Goal: Task Accomplishment & Management: Use online tool/utility

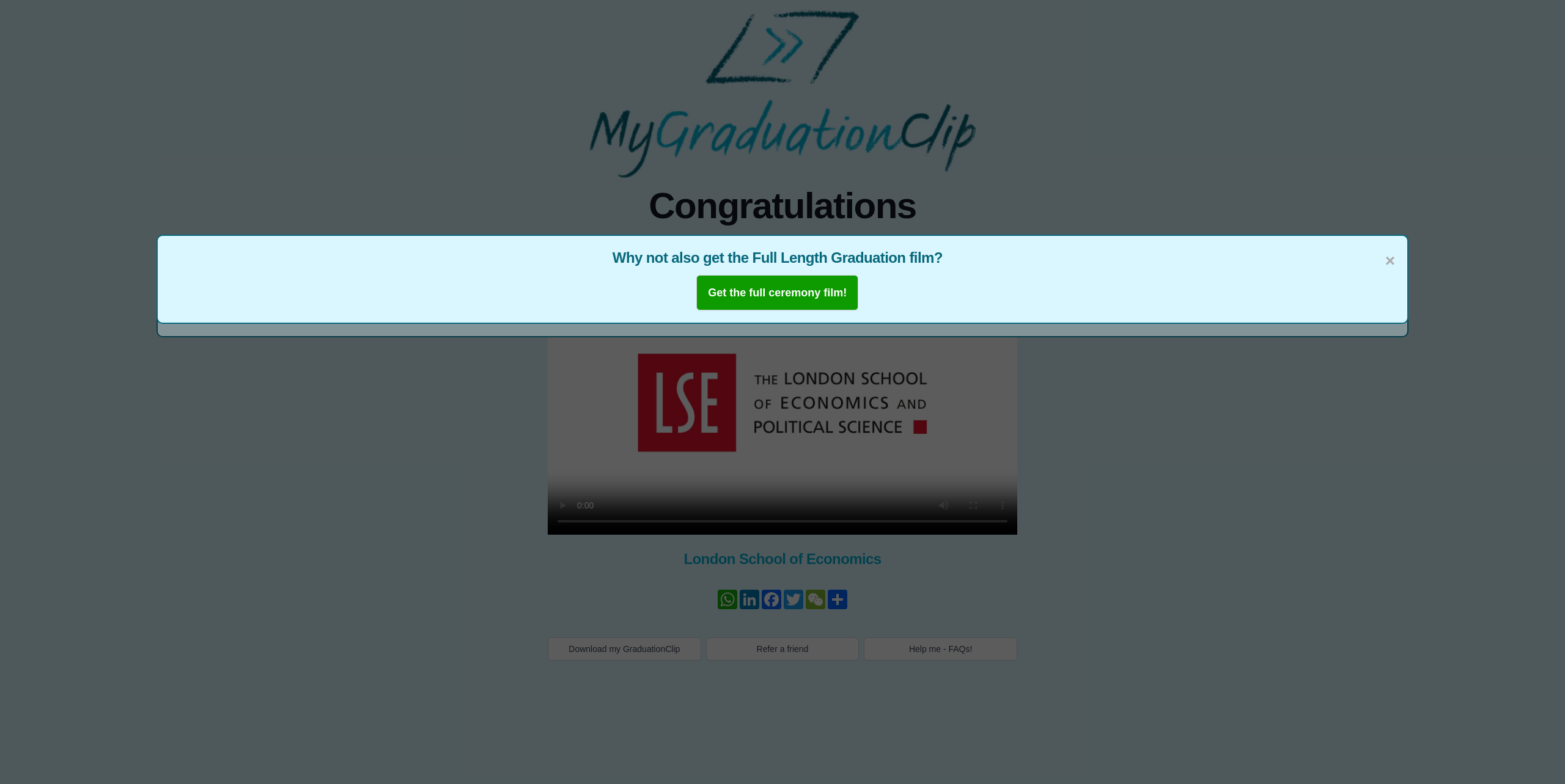
click at [964, 522] on div "× Why not also get the Full Length Graduation film? Get the full ceremony film!" at bounding box center [782, 392] width 1565 height 784
click at [1393, 253] on span "×" at bounding box center [1391, 261] width 10 height 26
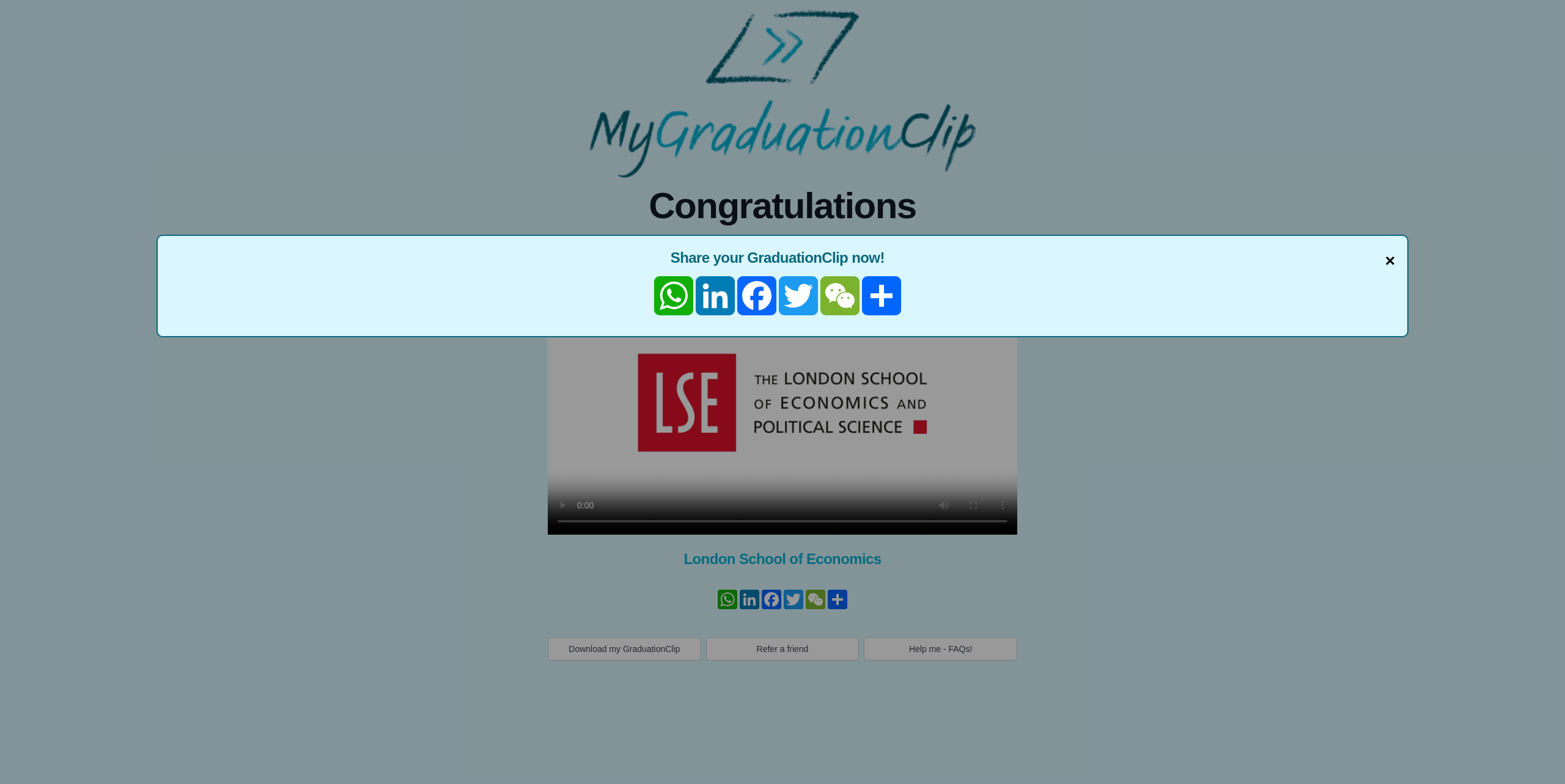
click at [1389, 256] on span "×" at bounding box center [1391, 261] width 10 height 26
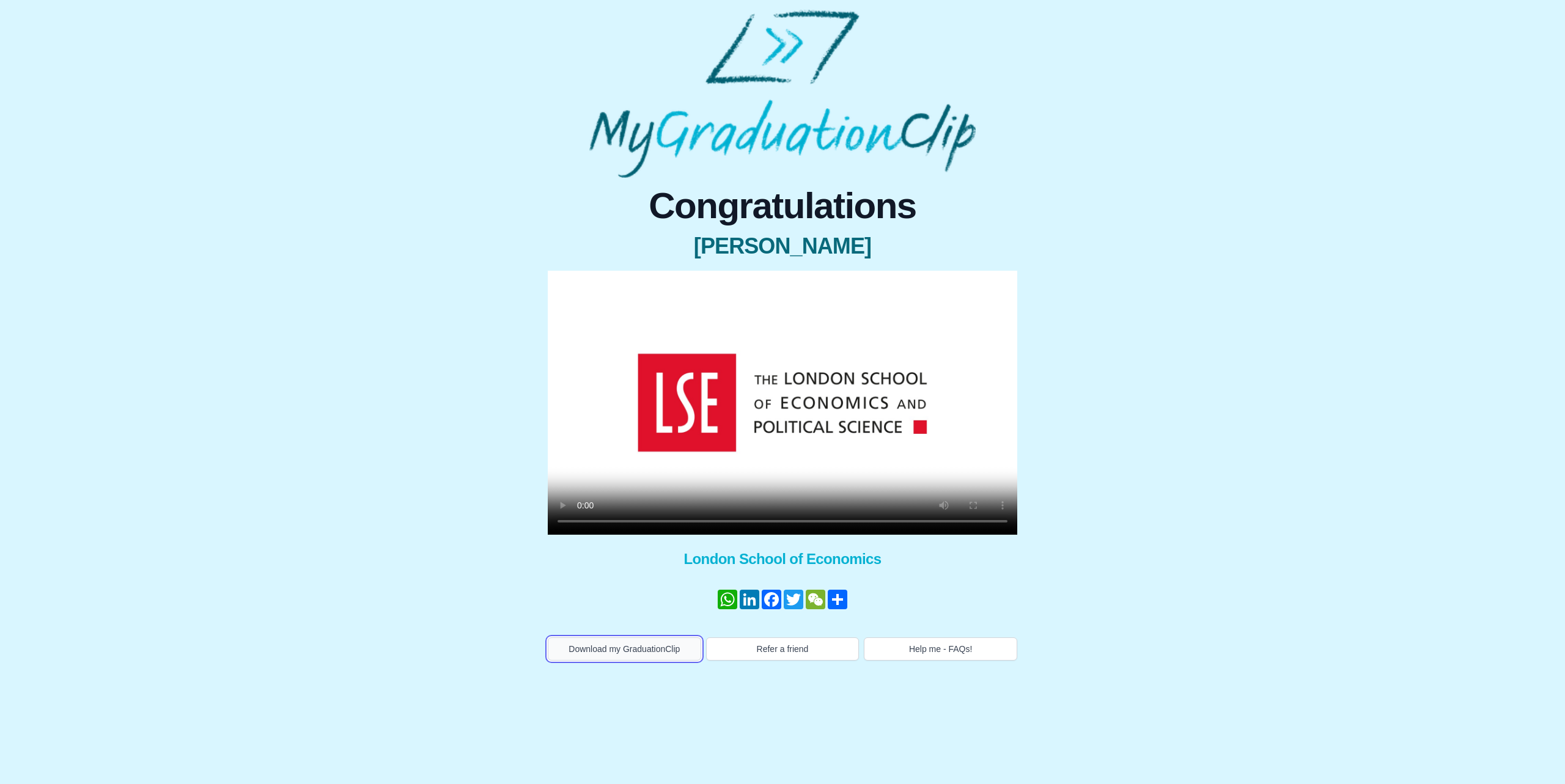
click at [673, 642] on button "Download my GraduationClip" at bounding box center [624, 649] width 153 height 23
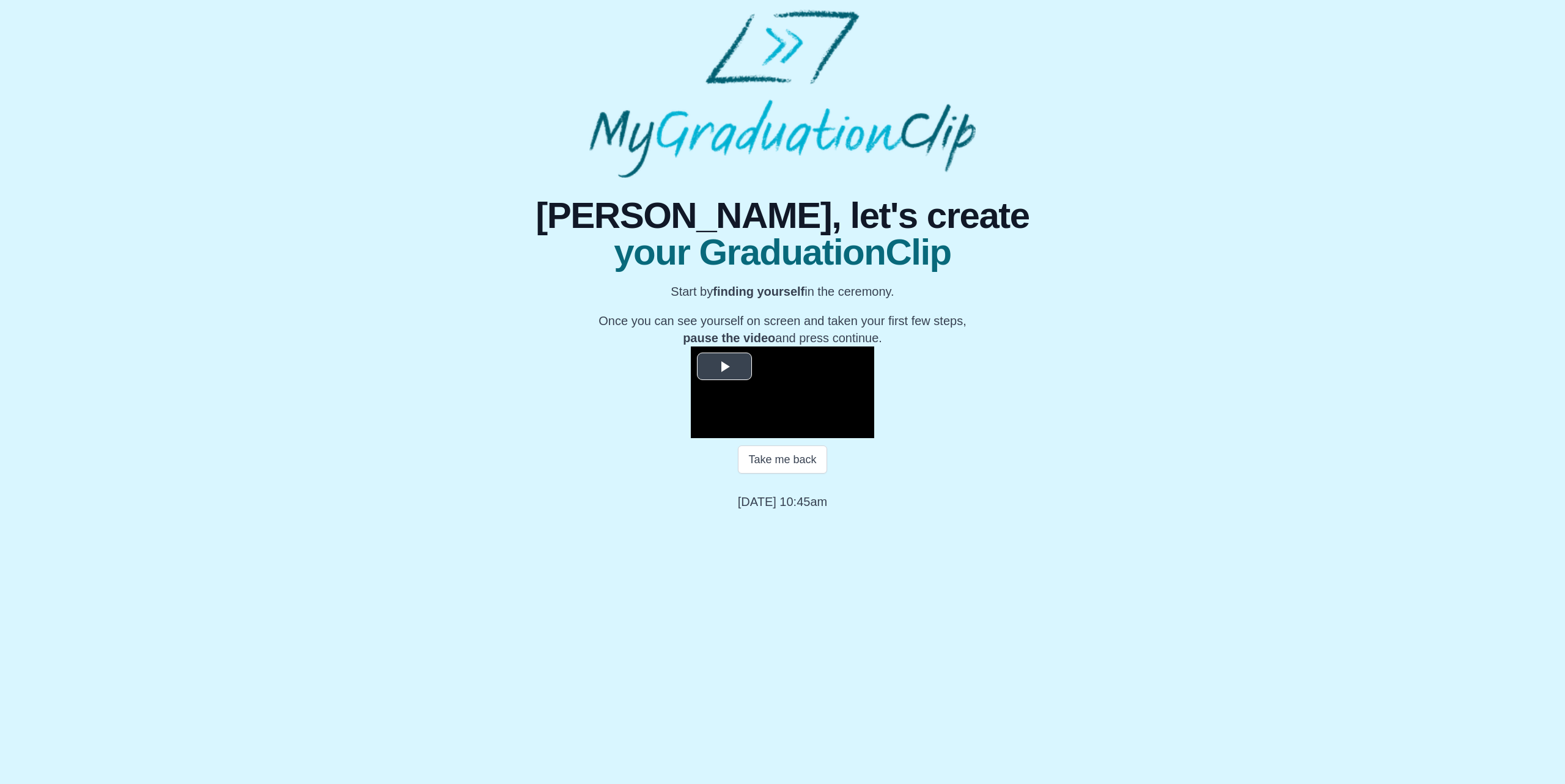
click at [725, 366] on span "Video Player" at bounding box center [725, 366] width 0 height 0
click at [800, 474] on button "Take me back" at bounding box center [782, 459] width 89 height 28
click at [805, 474] on button "Take me back" at bounding box center [782, 459] width 89 height 28
click at [804, 474] on button "Take me back" at bounding box center [782, 459] width 89 height 28
click at [842, 431] on div "53:25 Progress : 0%" at bounding box center [794, 428] width 96 height 3
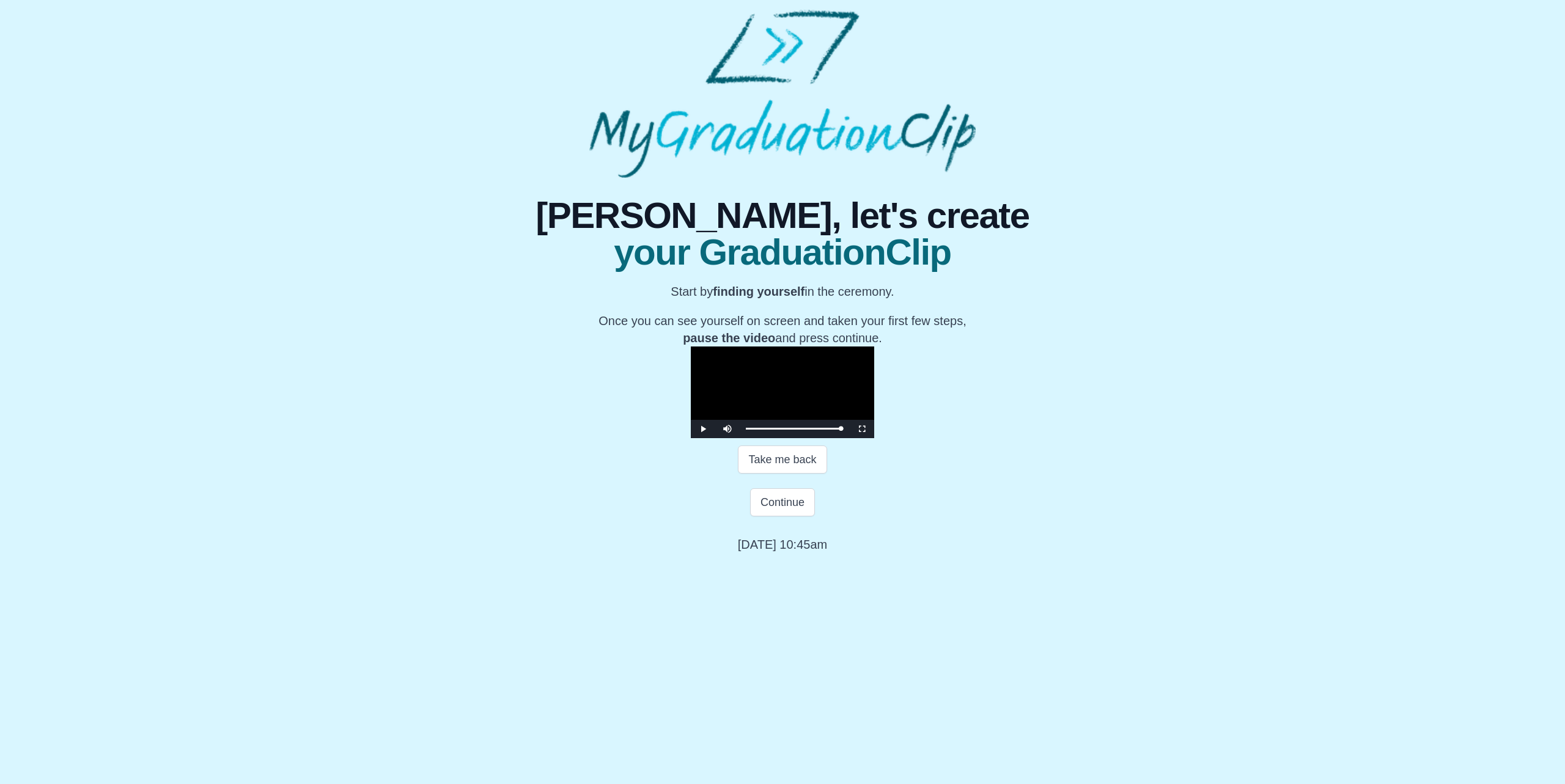
click at [874, 438] on video "Video Player" at bounding box center [782, 392] width 184 height 91
click at [841, 431] on div "53:11 Progress : 0%" at bounding box center [794, 428] width 95 height 3
click at [842, 431] on div "53:02 Progress : 0%" at bounding box center [794, 428] width 96 height 3
click at [841, 431] on div "53:12 Progress : 0%" at bounding box center [794, 428] width 95 height 3
click at [841, 431] on div "53:16 Progress : 0%" at bounding box center [794, 428] width 95 height 3
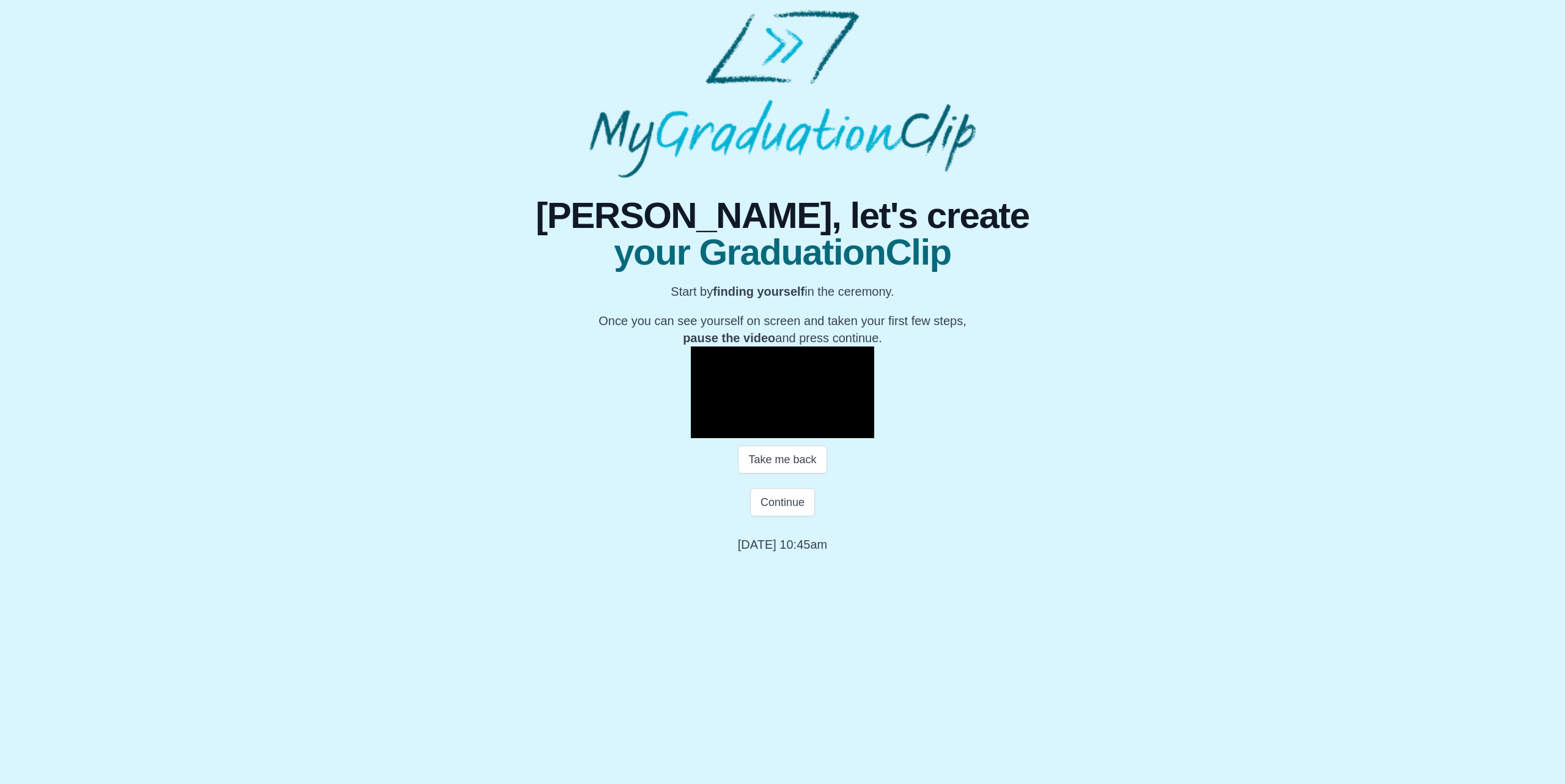
click at [703, 429] on span "Video Player" at bounding box center [703, 429] width 0 height 0
click at [824, 438] on video "Video Player" at bounding box center [782, 392] width 184 height 91
click at [841, 431] on div "53:02 Progress : 0%" at bounding box center [794, 428] width 95 height 3
click at [841, 431] on div "53:12 Progress : 0%" at bounding box center [794, 428] width 95 height 3
click at [841, 431] on div "53:16 Progress : 0%" at bounding box center [794, 428] width 95 height 3
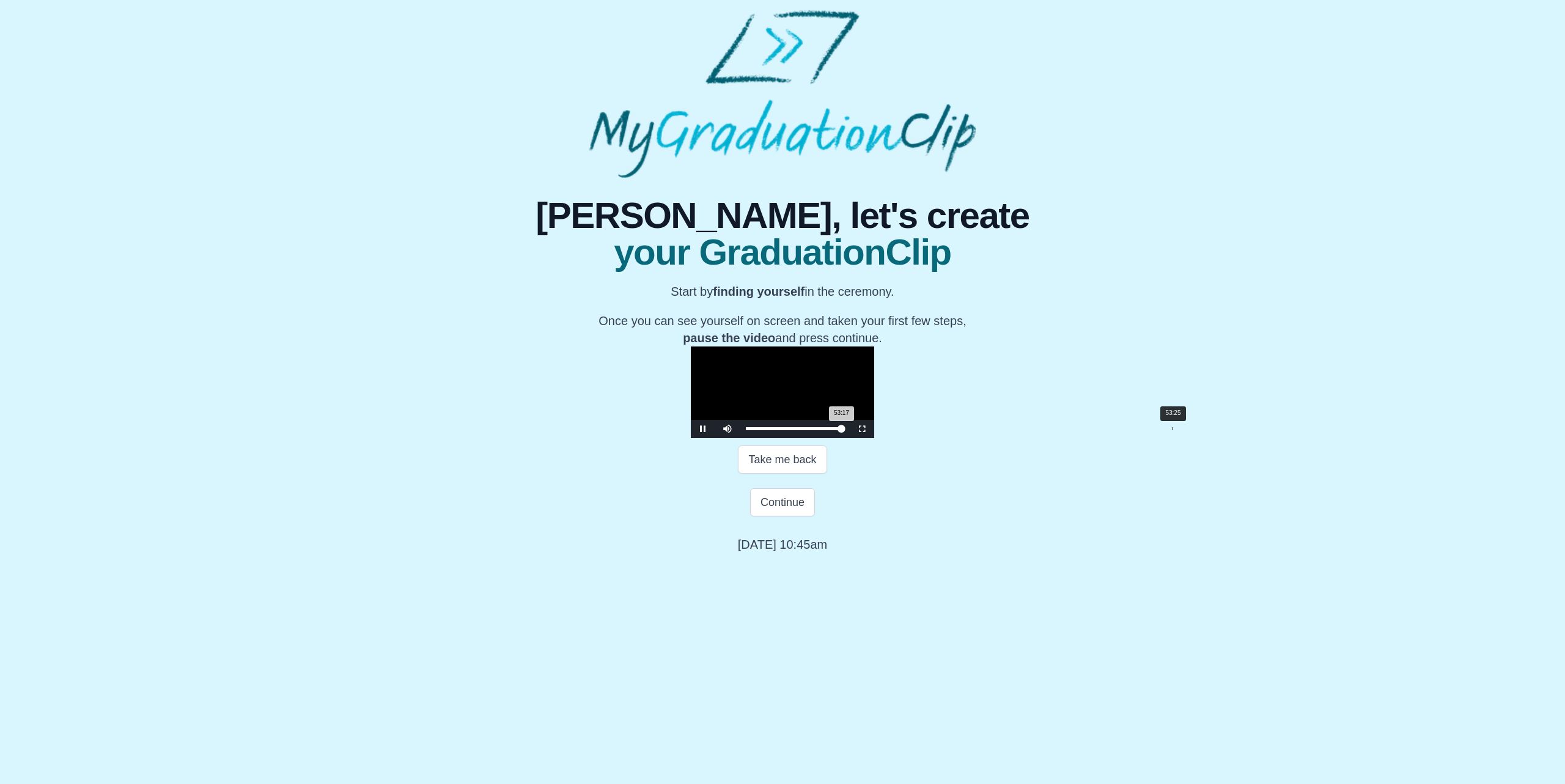
click at [841, 431] on div "53:17 Progress : 0%" at bounding box center [794, 428] width 95 height 3
click at [842, 431] on div "53:16 Progress : 0%" at bounding box center [794, 428] width 96 height 3
click at [703, 429] on span "Video Player" at bounding box center [703, 429] width 0 height 0
click at [842, 431] on div "53:21 Progress : 0%" at bounding box center [794, 428] width 96 height 3
click at [841, 431] on div "53:16 Progress : 0%" at bounding box center [794, 428] width 95 height 3
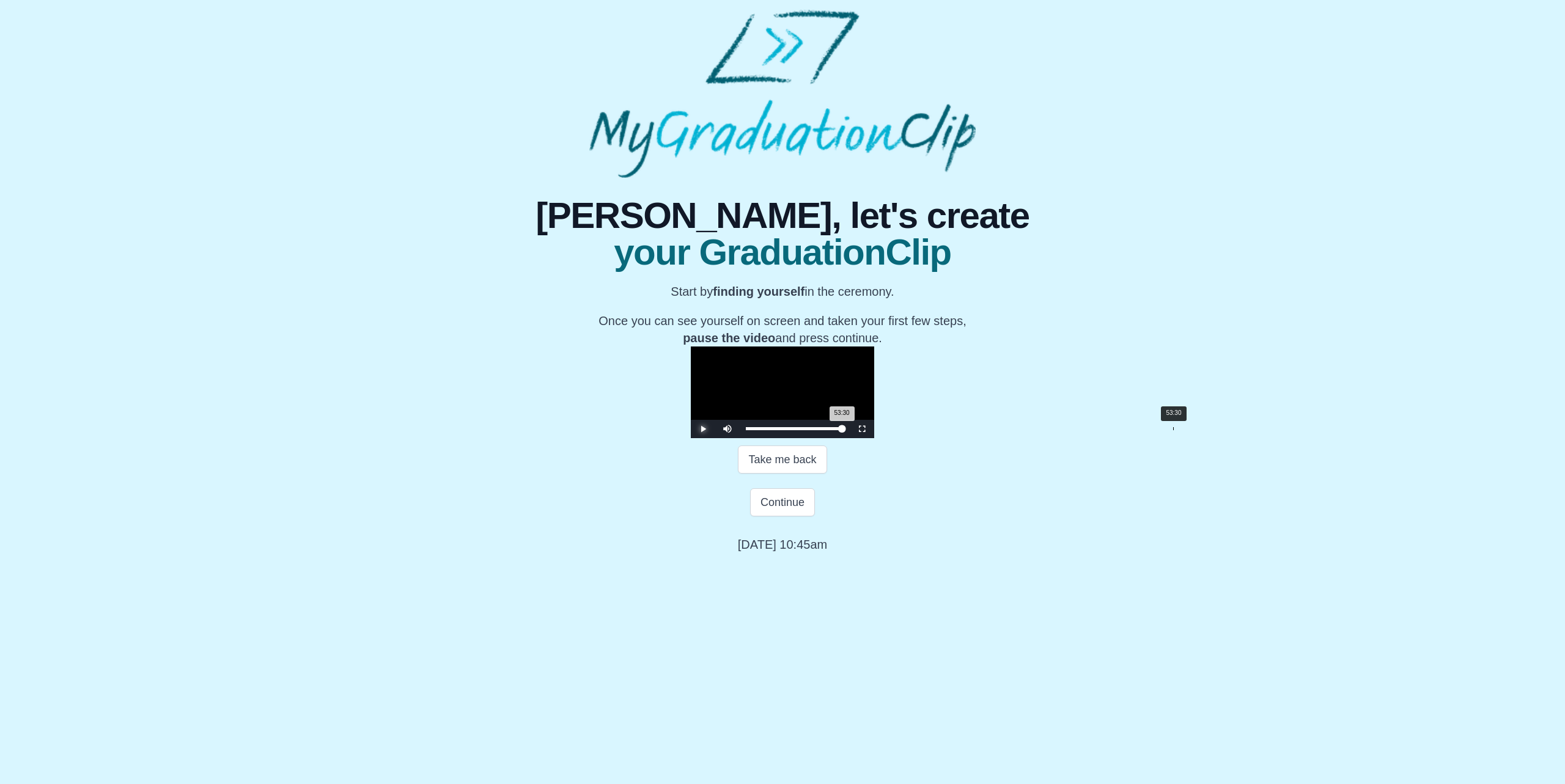
click at [842, 431] on div "53:30 Progress : 0%" at bounding box center [794, 428] width 96 height 3
click at [842, 431] on div "53:16 Progress : 0%" at bounding box center [794, 428] width 96 height 3
click at [703, 429] on span "Video Player" at bounding box center [703, 429] width 0 height 0
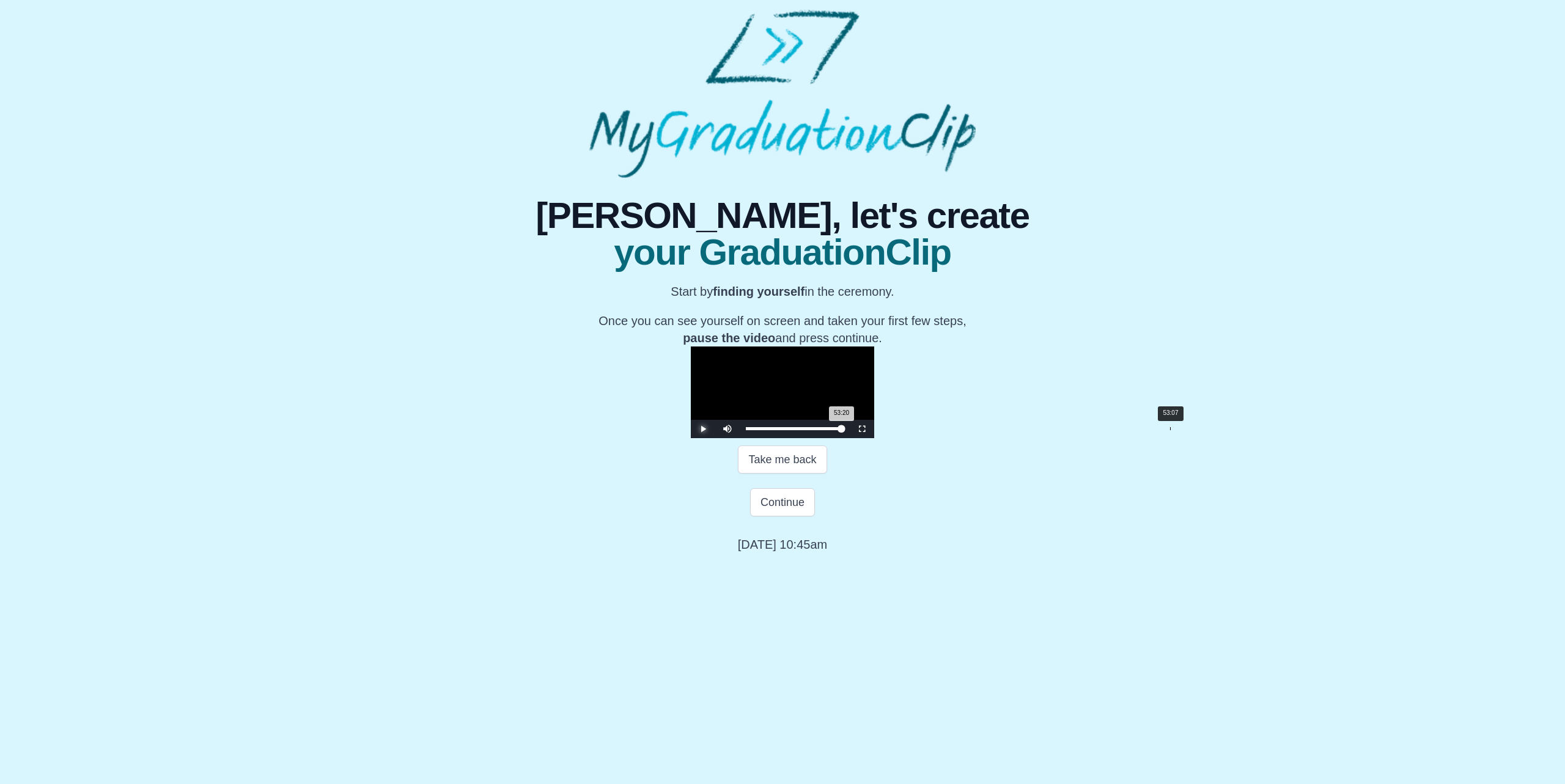
click at [842, 431] on div "53:20 Progress : 0%" at bounding box center [794, 428] width 96 height 3
click at [841, 431] on div "53:02 Progress : 0%" at bounding box center [794, 428] width 95 height 3
click at [874, 438] on video "Video Player" at bounding box center [782, 392] width 184 height 91
click at [703, 429] on span "Video Player" at bounding box center [703, 429] width 0 height 0
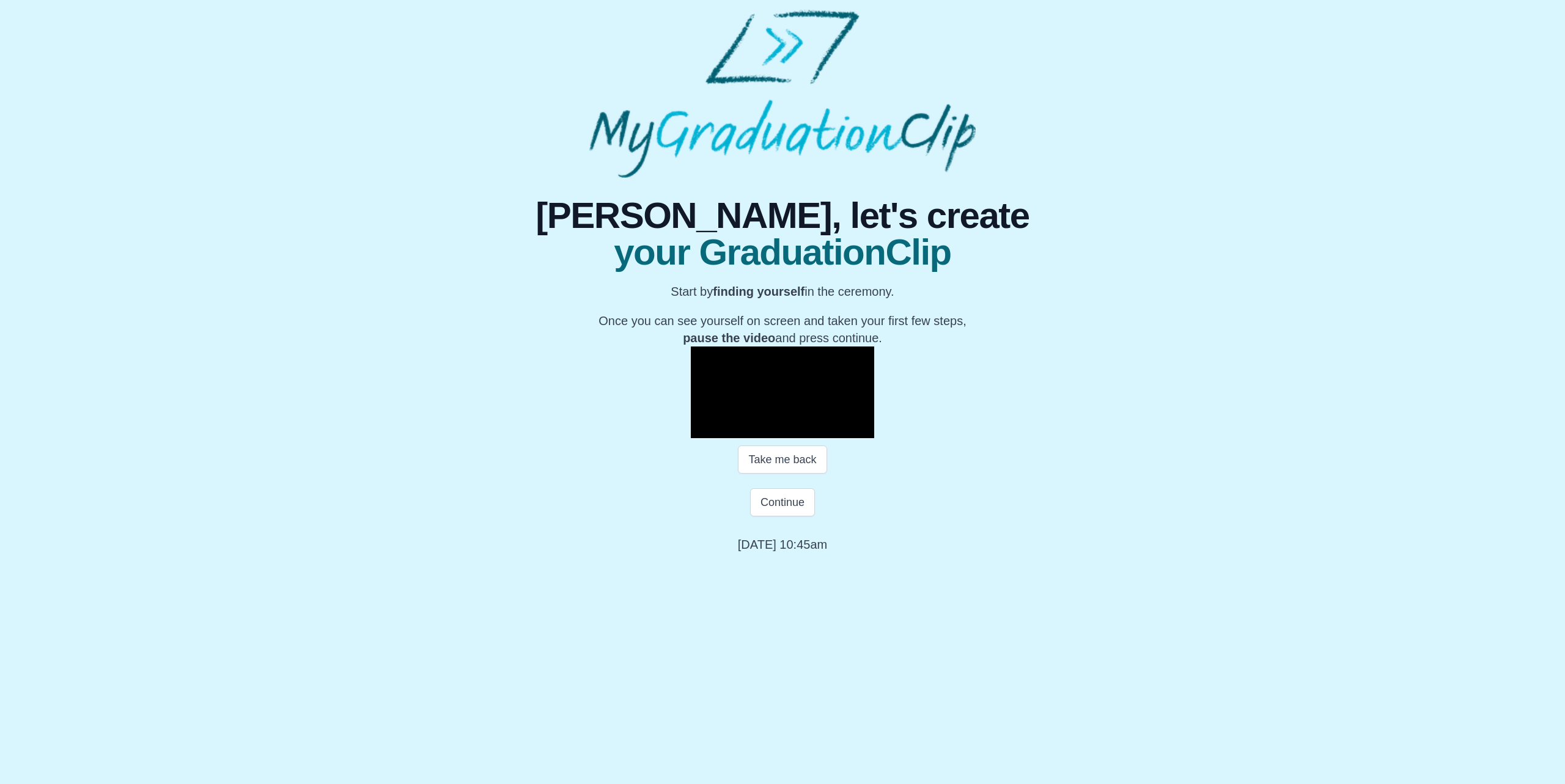
click at [703, 429] on span "Video Player" at bounding box center [703, 429] width 0 height 0
click at [789, 516] on button "Continue" at bounding box center [783, 502] width 65 height 28
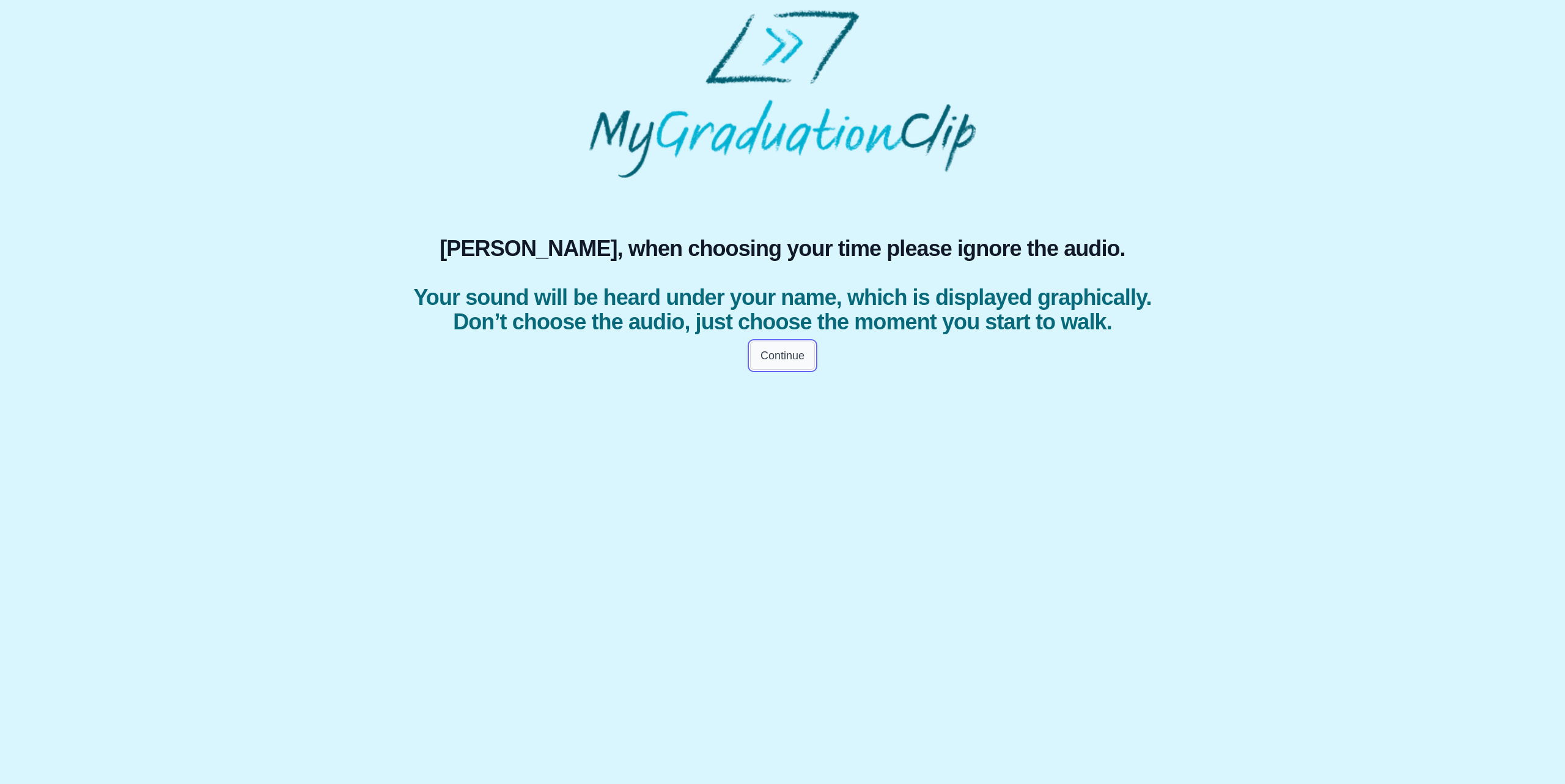
click at [790, 370] on button "Continue" at bounding box center [783, 356] width 65 height 28
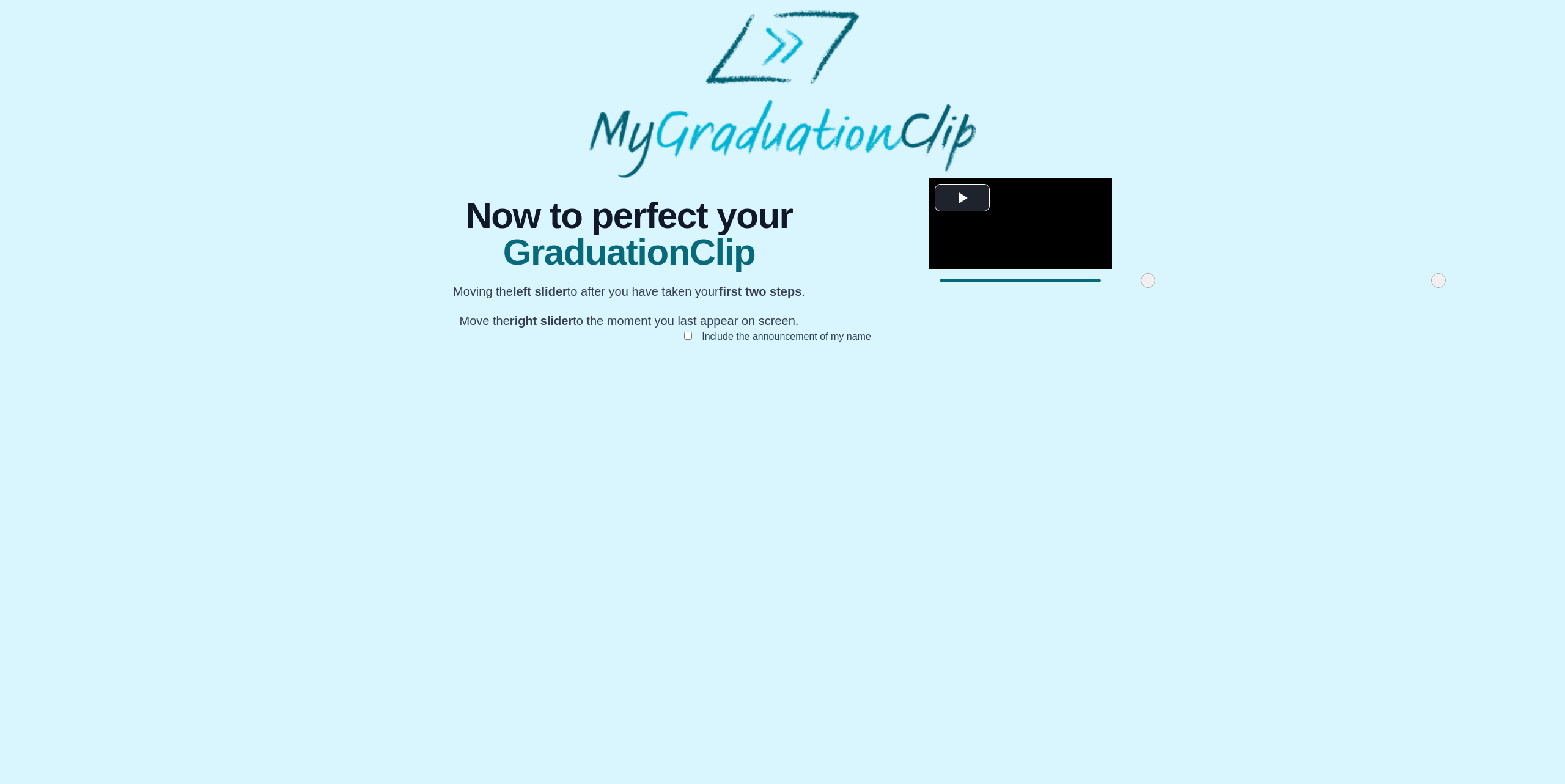
drag, startPoint x: 536, startPoint y: 634, endPoint x: 744, endPoint y: 631, distance: 208.0
click at [1141, 288] on span at bounding box center [1148, 280] width 14 height 14
drag, startPoint x: 1026, startPoint y: 631, endPoint x: 1066, endPoint y: 636, distance: 40.3
click at [1066, 367] on div "**********" at bounding box center [782, 272] width 783 height 189
drag, startPoint x: 743, startPoint y: 630, endPoint x: 685, endPoint y: 633, distance: 58.1
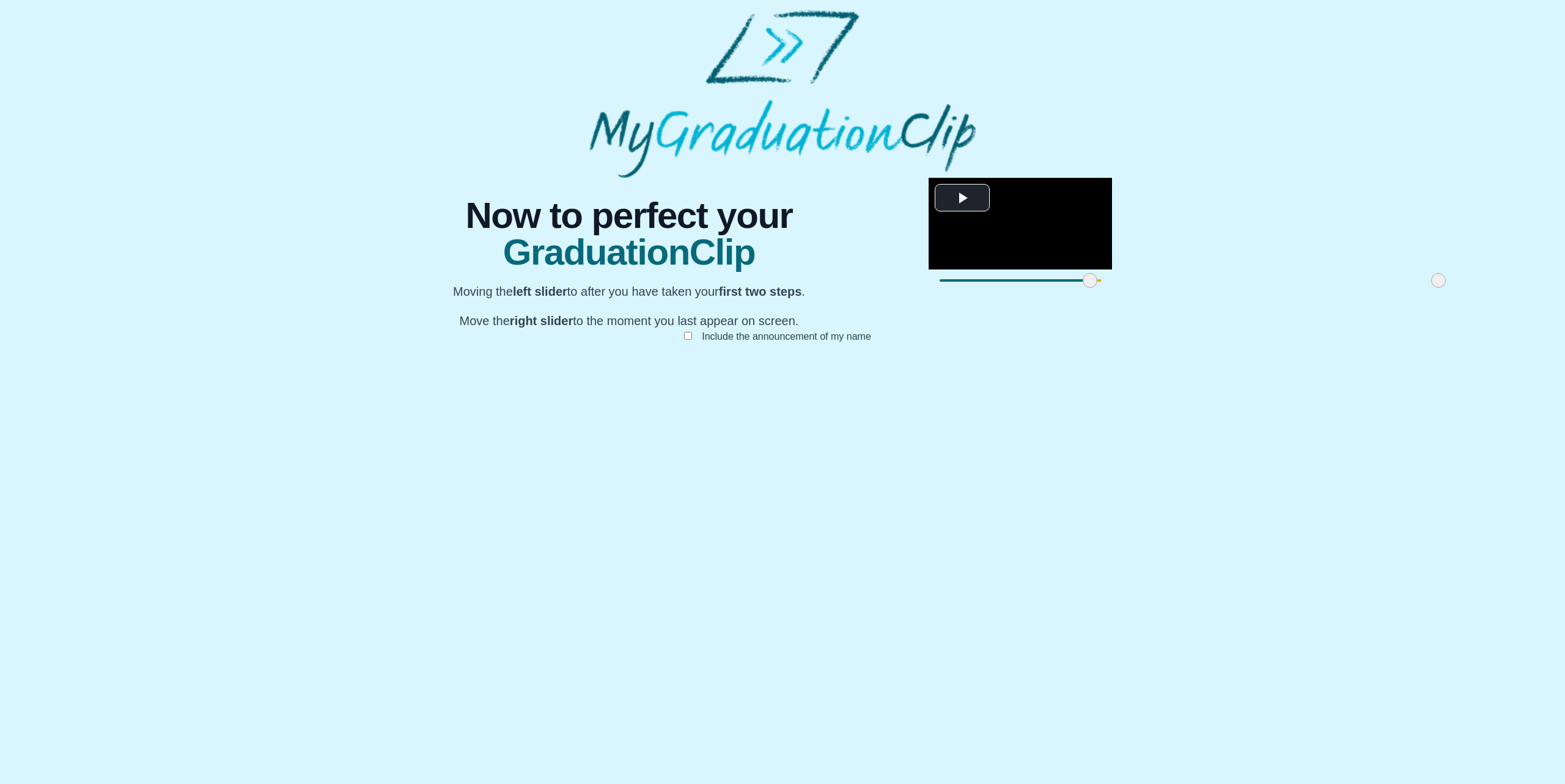
click at [1082, 288] on span at bounding box center [1090, 280] width 14 height 14
drag, startPoint x: 686, startPoint y: 633, endPoint x: 823, endPoint y: 636, distance: 137.0
click at [1221, 288] on span at bounding box center [1228, 280] width 14 height 14
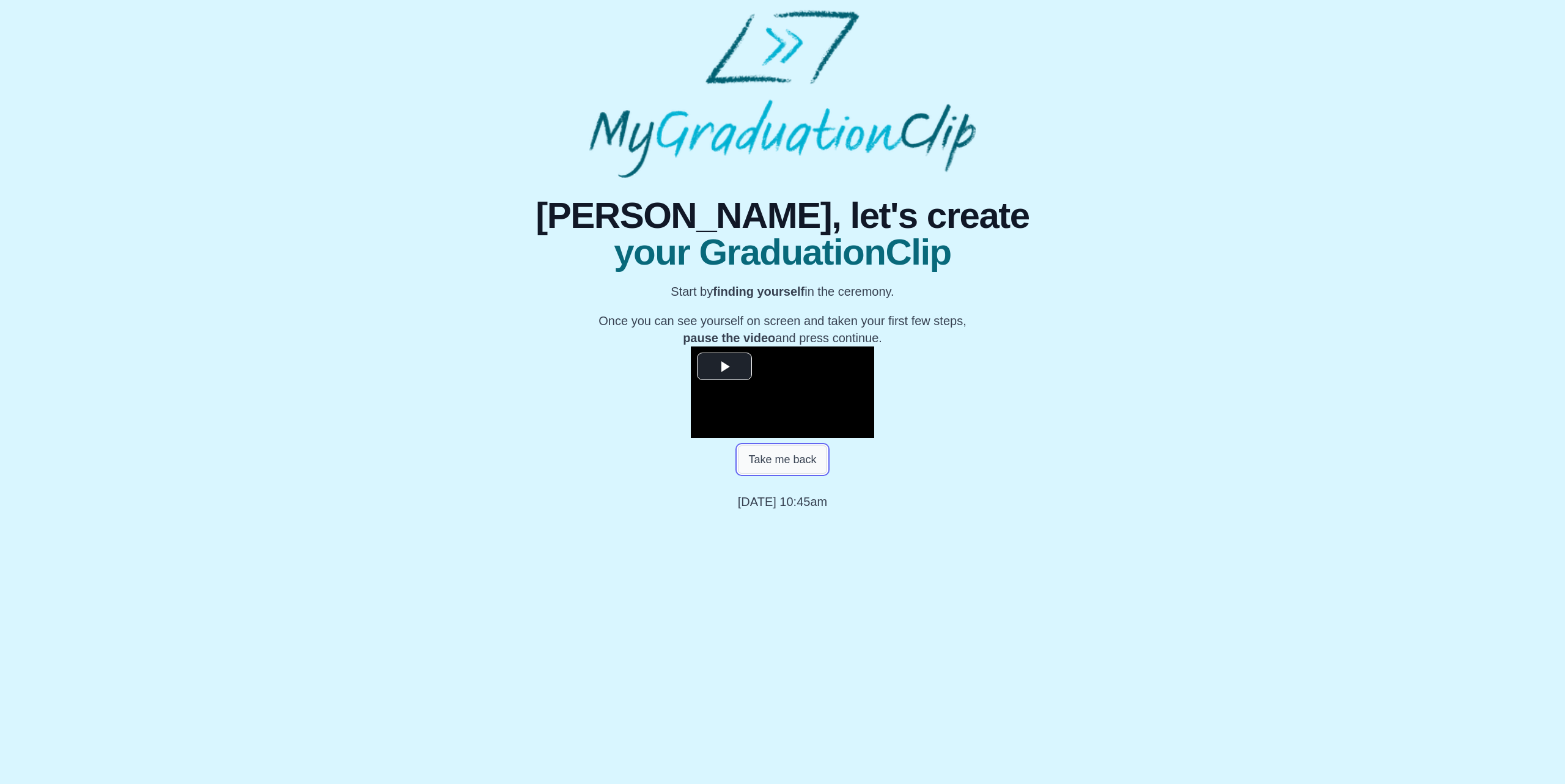
click at [816, 474] on button "Take me back" at bounding box center [782, 459] width 89 height 28
click at [725, 366] on span "Video Player" at bounding box center [725, 366] width 0 height 0
click at [787, 474] on button "Take me back" at bounding box center [782, 459] width 89 height 28
click at [841, 431] on div "53:21 Progress : 0%" at bounding box center [794, 428] width 95 height 3
click at [874, 438] on video "Video Player" at bounding box center [782, 392] width 184 height 91
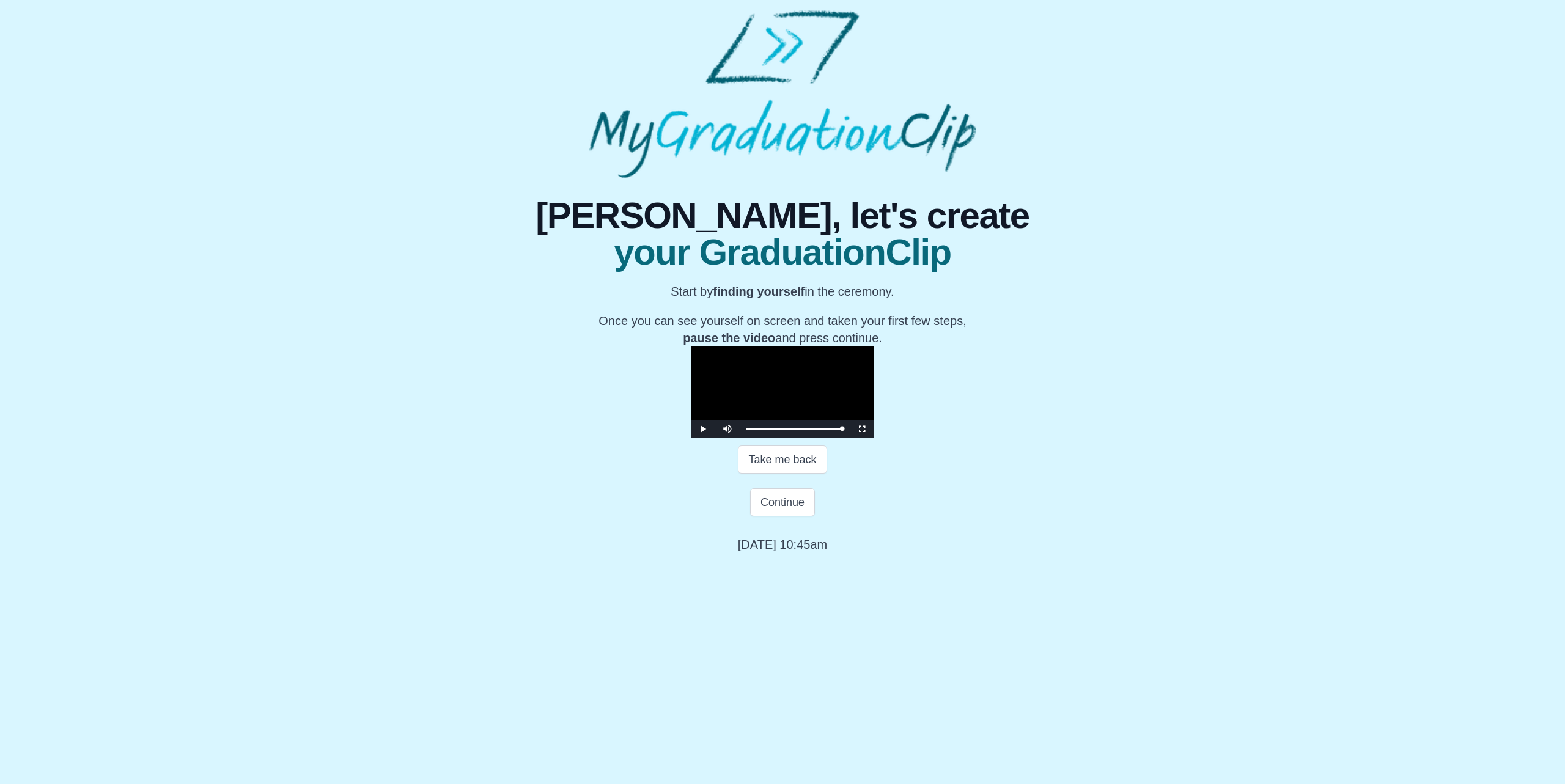
click at [874, 438] on video "Video Player" at bounding box center [782, 392] width 184 height 91
click at [862, 429] on span "Video Player" at bounding box center [862, 429] width 0 height 0
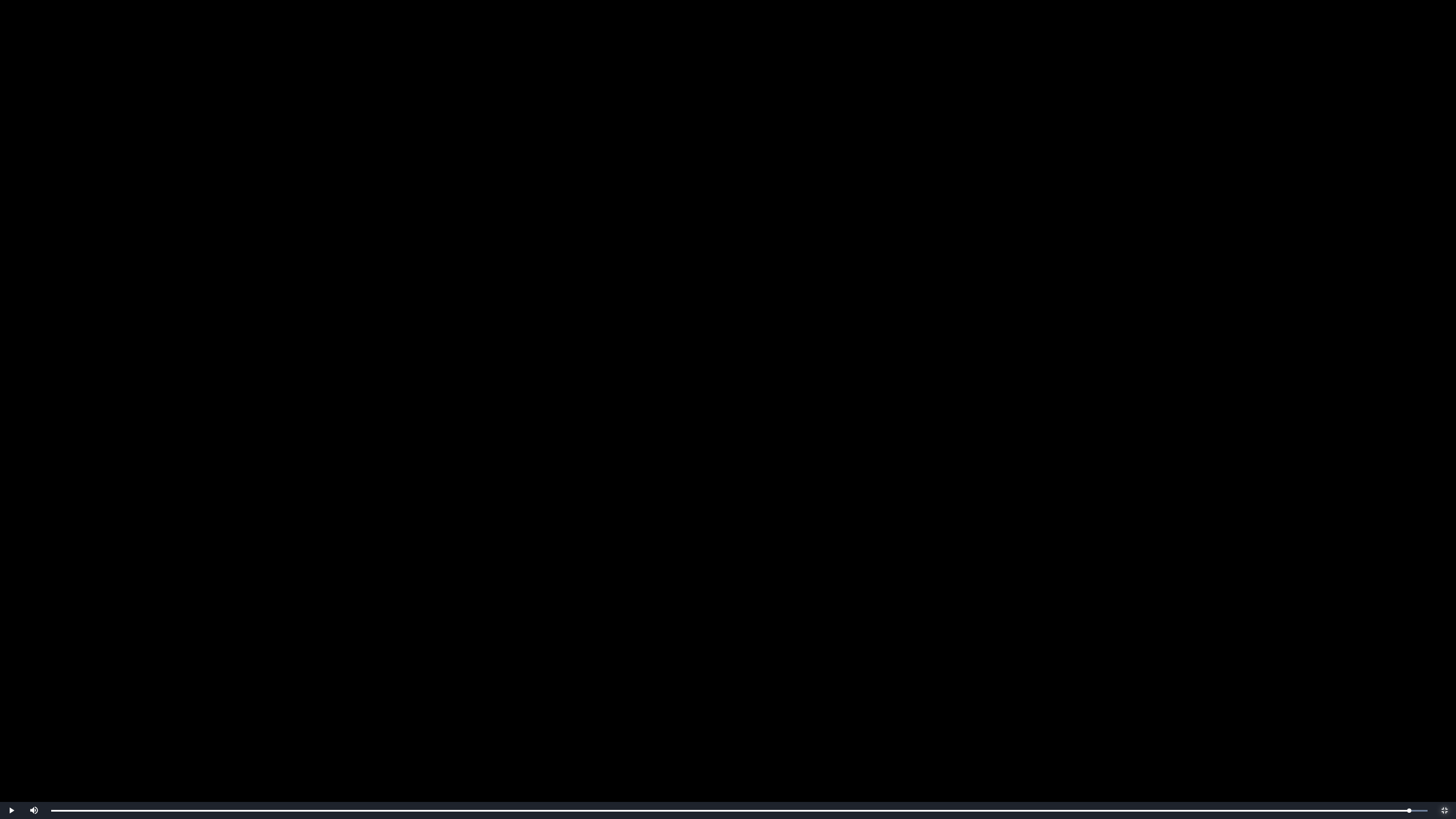
click at [1445, 729] on span "Video Player" at bounding box center [1445, 811] width 0 height 0
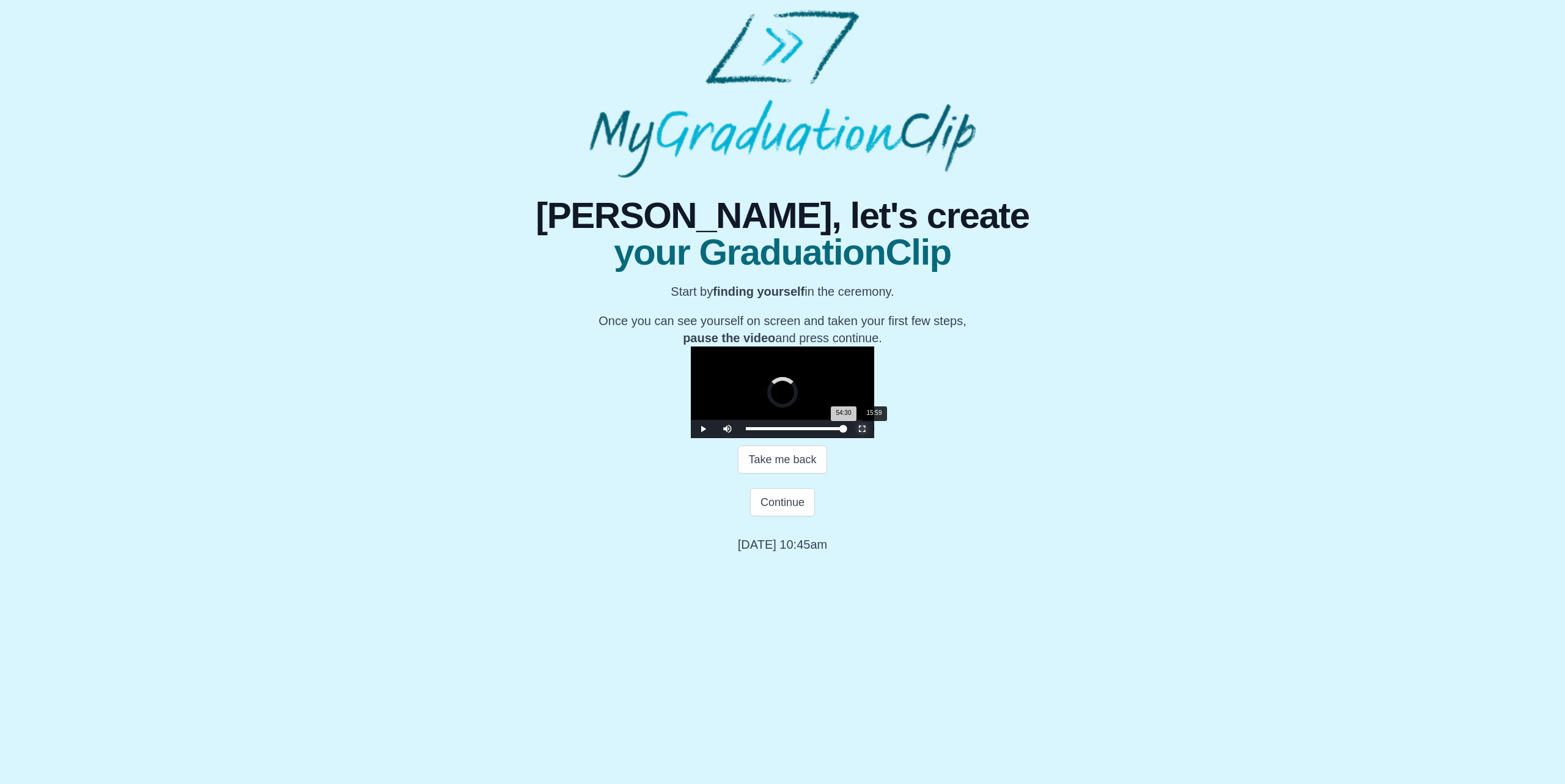
drag, startPoint x: 1006, startPoint y: 634, endPoint x: 705, endPoint y: 638, distance: 301.0
click at [740, 438] on div "Loaded : 0% 15:59 54:30 Progress : 0%" at bounding box center [794, 428] width 110 height 18
drag, startPoint x: 705, startPoint y: 633, endPoint x: 612, endPoint y: 634, distance: 93.0
click at [740, 438] on div "Loaded : 0% 04:26 15:59 Progress : 0%" at bounding box center [794, 428] width 110 height 18
drag, startPoint x: 609, startPoint y: 629, endPoint x: 973, endPoint y: 628, distance: 364.0
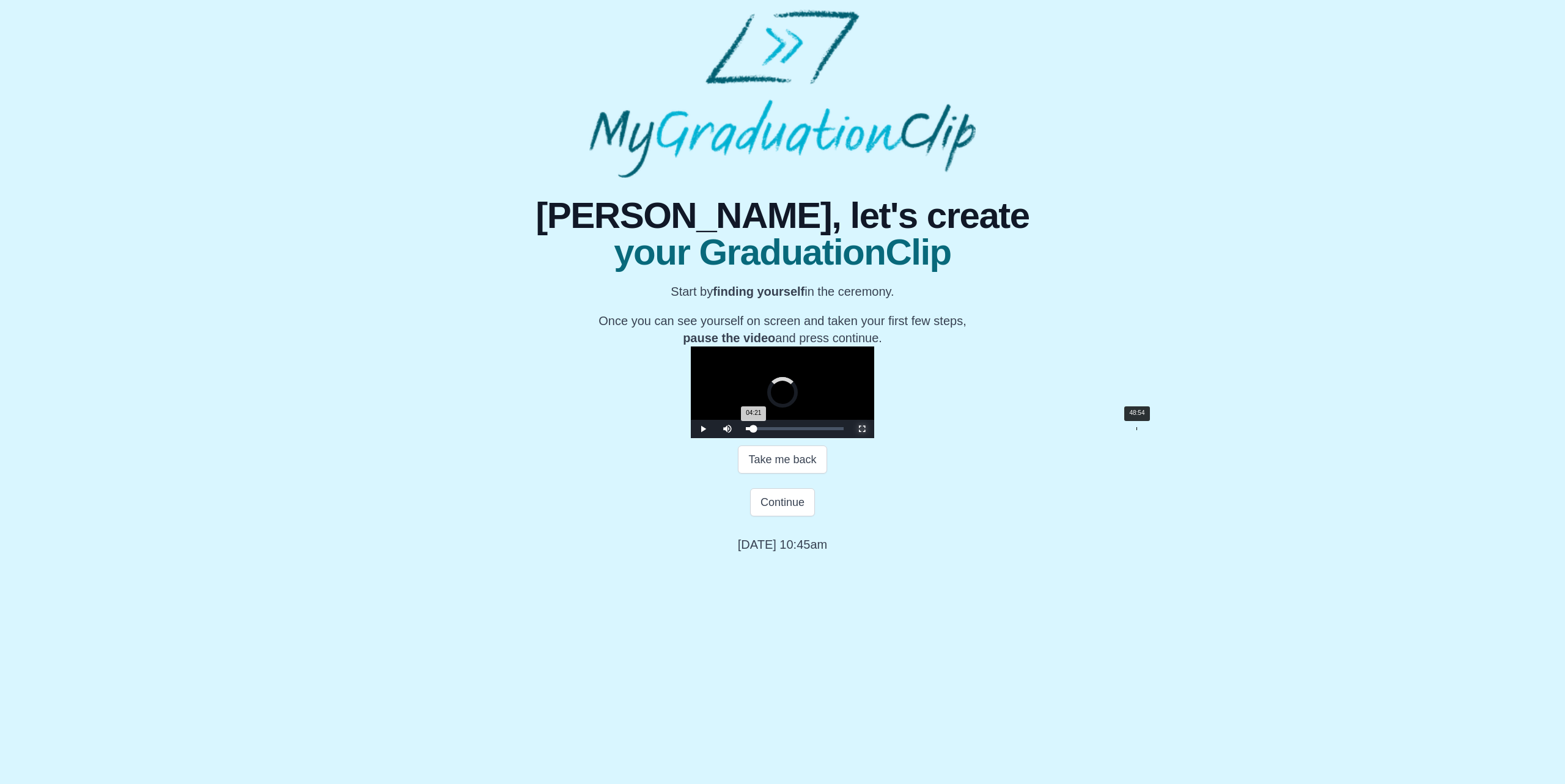
click at [850, 438] on div "Loaded : 0% 48:54 04:21 Progress : 0%" at bounding box center [794, 428] width 110 height 18
drag, startPoint x: 982, startPoint y: 526, endPoint x: 1106, endPoint y: 480, distance: 132.3
click at [1106, 480] on div "**********" at bounding box center [782, 365] width 783 height 375
drag, startPoint x: 917, startPoint y: 536, endPoint x: 1170, endPoint y: 415, distance: 280.4
click at [1170, 415] on div "**********" at bounding box center [782, 365] width 783 height 375
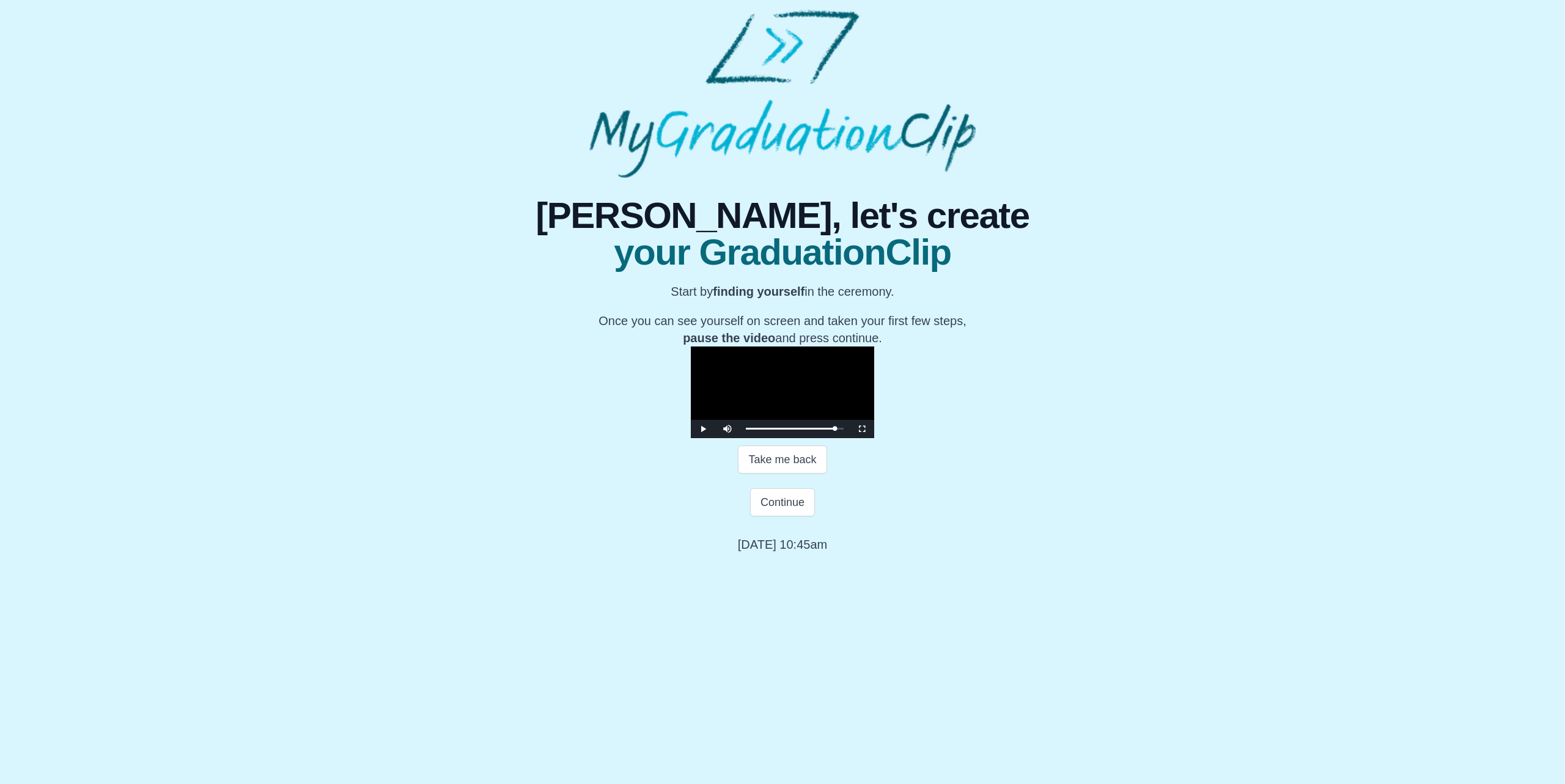
drag, startPoint x: 982, startPoint y: 544, endPoint x: 1144, endPoint y: 501, distance: 167.6
click at [1144, 501] on div "**********" at bounding box center [782, 365] width 783 height 375
drag, startPoint x: 972, startPoint y: 629, endPoint x: 989, endPoint y: 629, distance: 17.0
click at [843, 431] on div "Loaded : 0% 51:35 50:45 Progress : 0%" at bounding box center [795, 428] width 98 height 3
click at [838, 431] on div "51:35 Progress : 0%" at bounding box center [792, 428] width 92 height 3
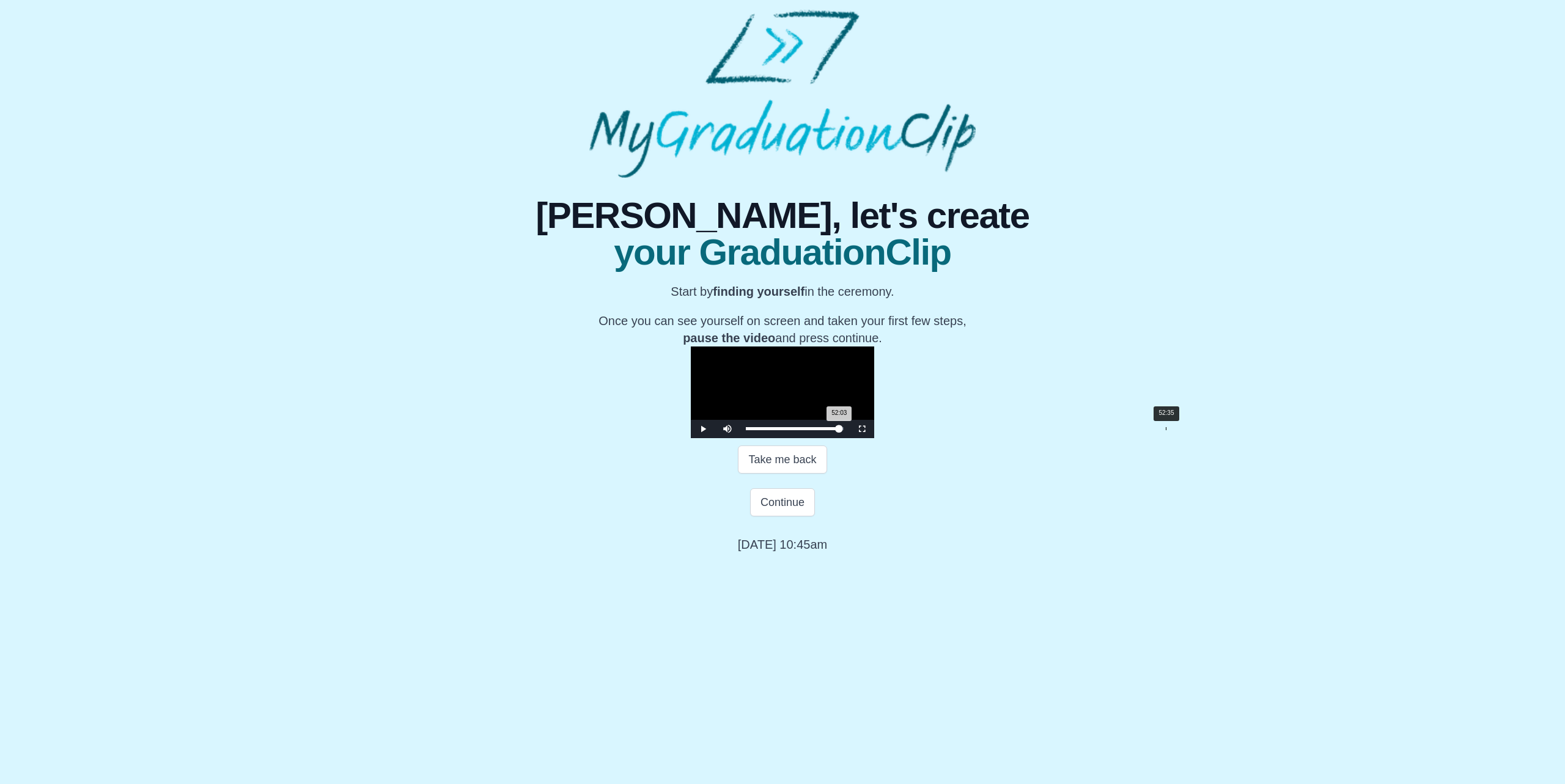
click at [839, 431] on div "52:03 Progress : 0%" at bounding box center [793, 428] width 94 height 3
click at [840, 431] on div "52:44 Progress : 0%" at bounding box center [793, 428] width 94 height 3
click at [840, 431] on div "52:44 Progress : 0%" at bounding box center [794, 428] width 95 height 3
click at [841, 431] on div "53:02 Progress : 0%" at bounding box center [794, 428] width 95 height 3
click at [842, 431] on div "53:25 Progress : 0%" at bounding box center [794, 428] width 96 height 3
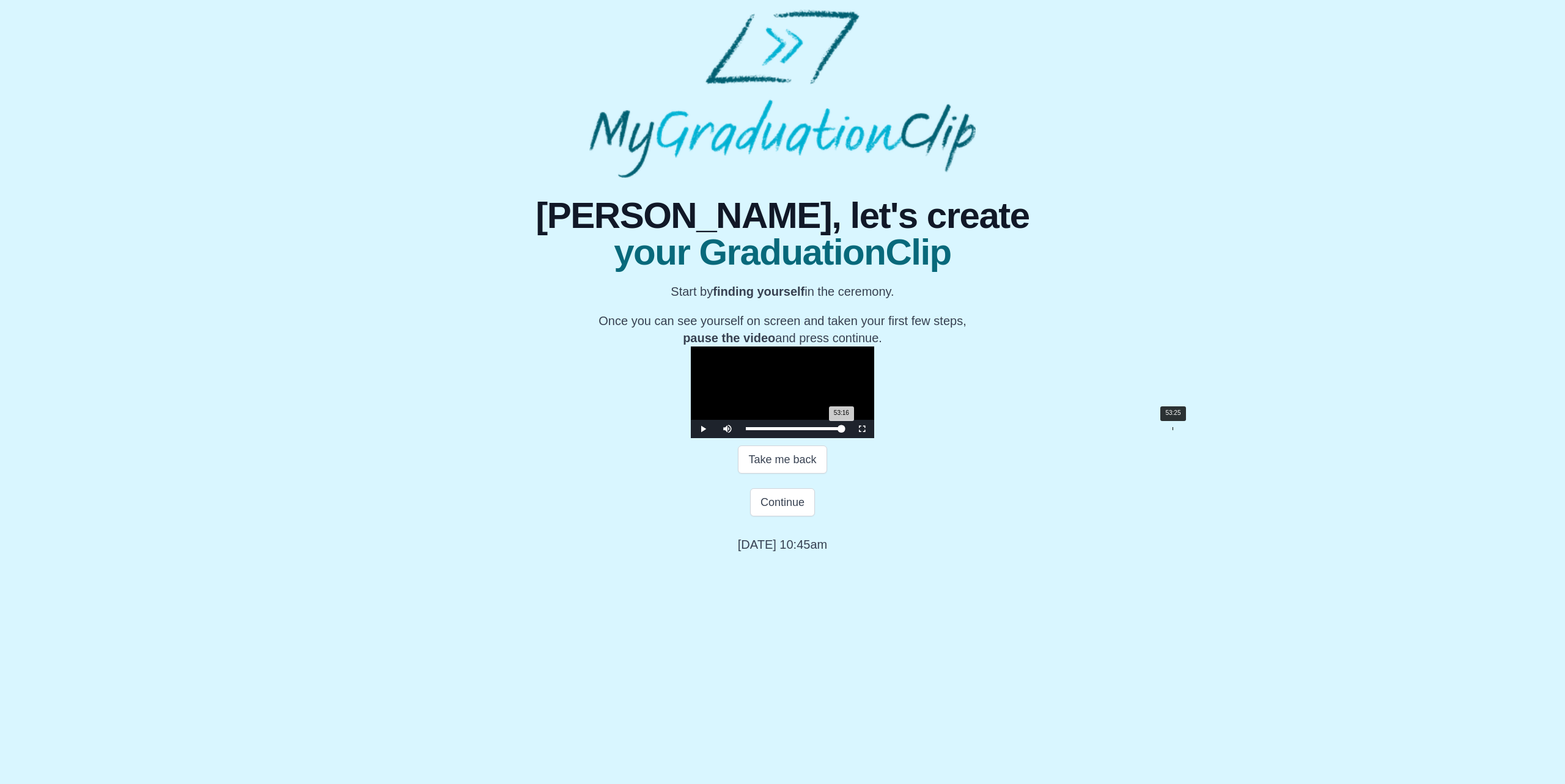
click at [841, 431] on div "53:16 Progress : 0%" at bounding box center [794, 428] width 95 height 3
click at [842, 431] on div "53:25 Progress : 0%" at bounding box center [794, 428] width 96 height 3
click at [841, 431] on div "53:16 Progress : 0%" at bounding box center [794, 428] width 95 height 3
click at [874, 438] on video "Video Player" at bounding box center [782, 392] width 184 height 91
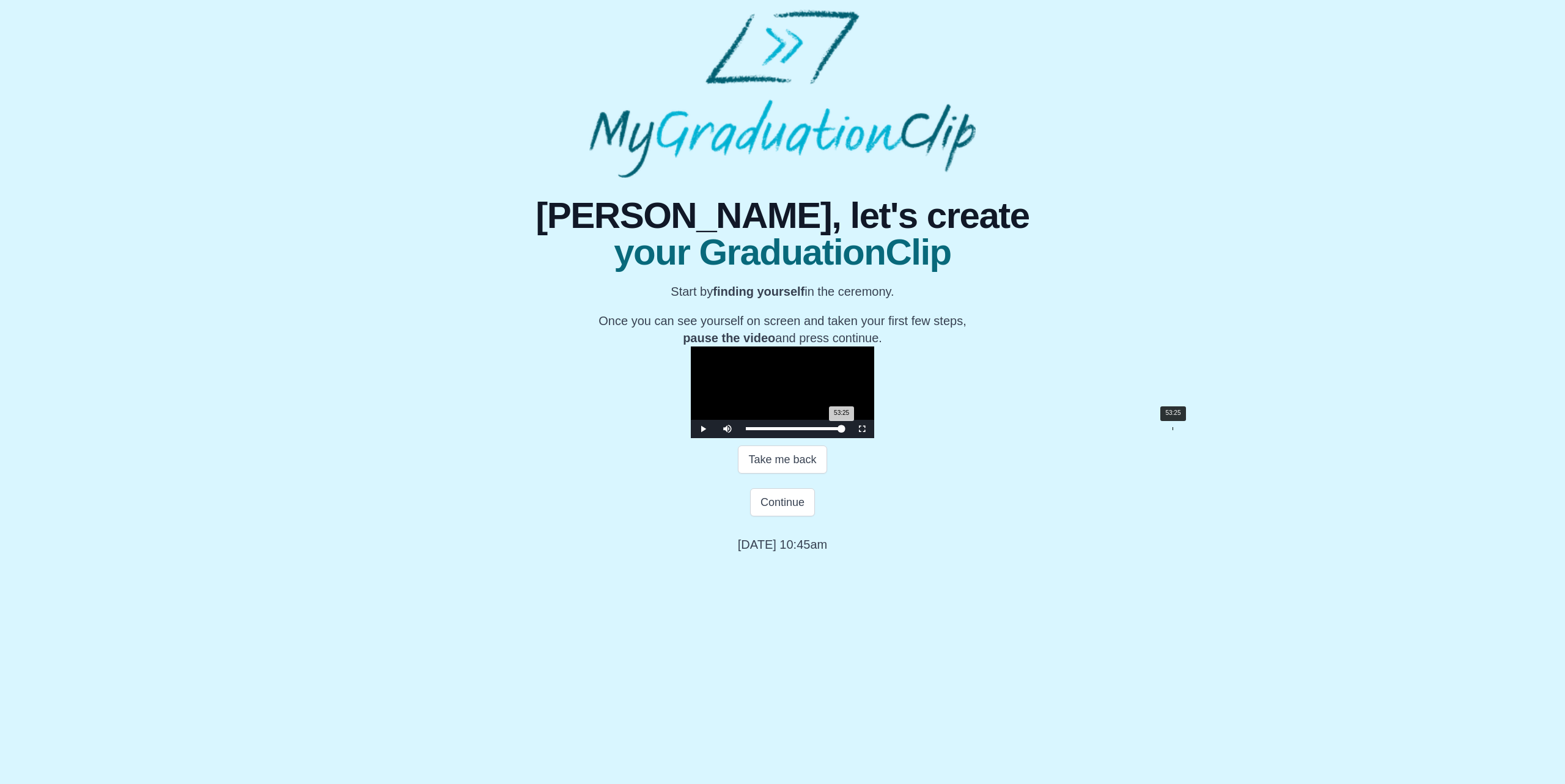
click at [842, 431] on div "53:25 Progress : 0%" at bounding box center [794, 428] width 96 height 3
click at [842, 431] on div "53:29 Progress : 0%" at bounding box center [794, 428] width 96 height 3
click at [841, 431] on div "53:13 Progress : 0%" at bounding box center [794, 428] width 95 height 3
click at [691, 438] on video "Video Player" at bounding box center [782, 392] width 184 height 91
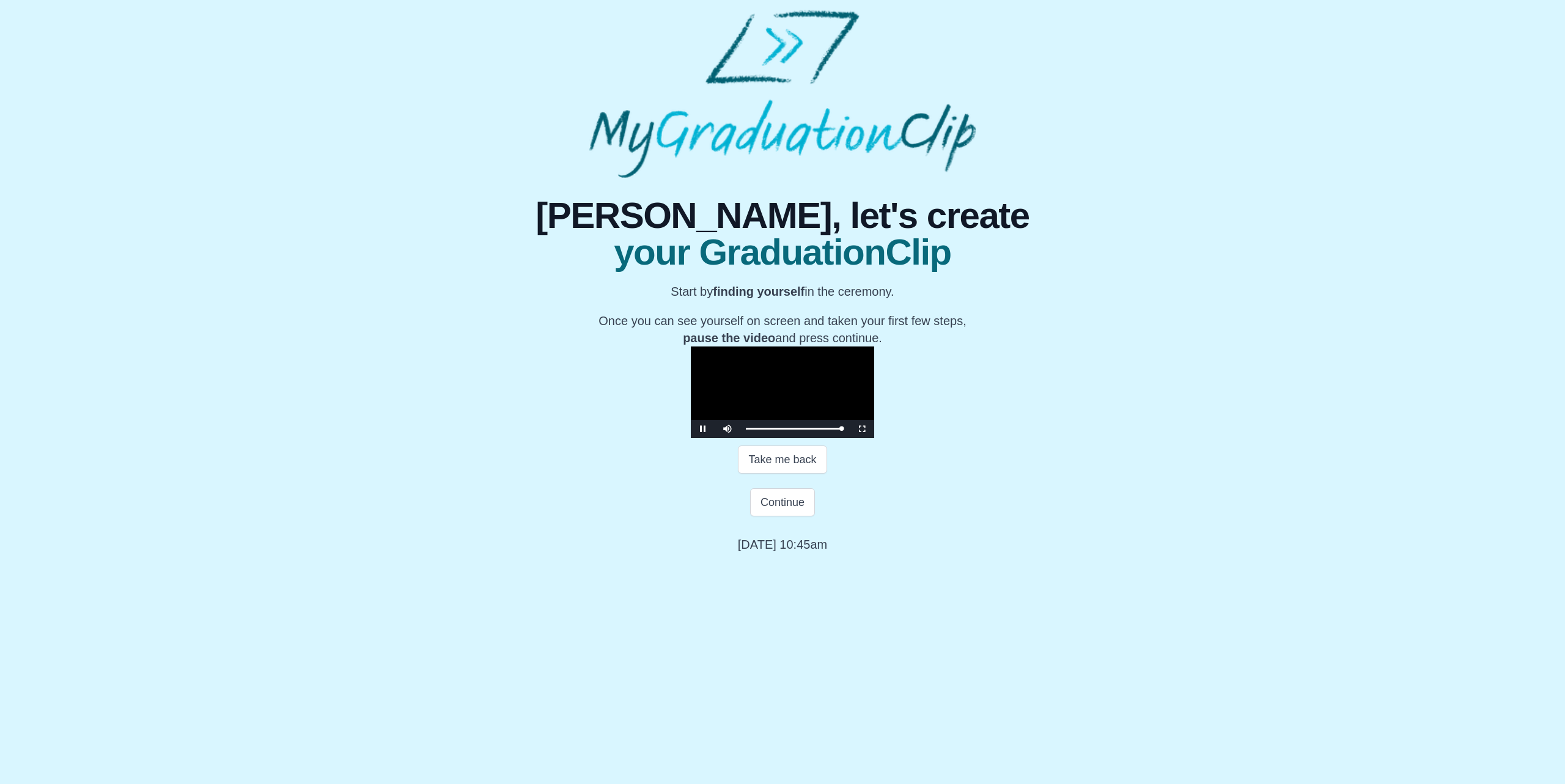
click at [691, 438] on video "Video Player" at bounding box center [782, 392] width 184 height 91
click at [794, 516] on button "Continue" at bounding box center [783, 502] width 65 height 28
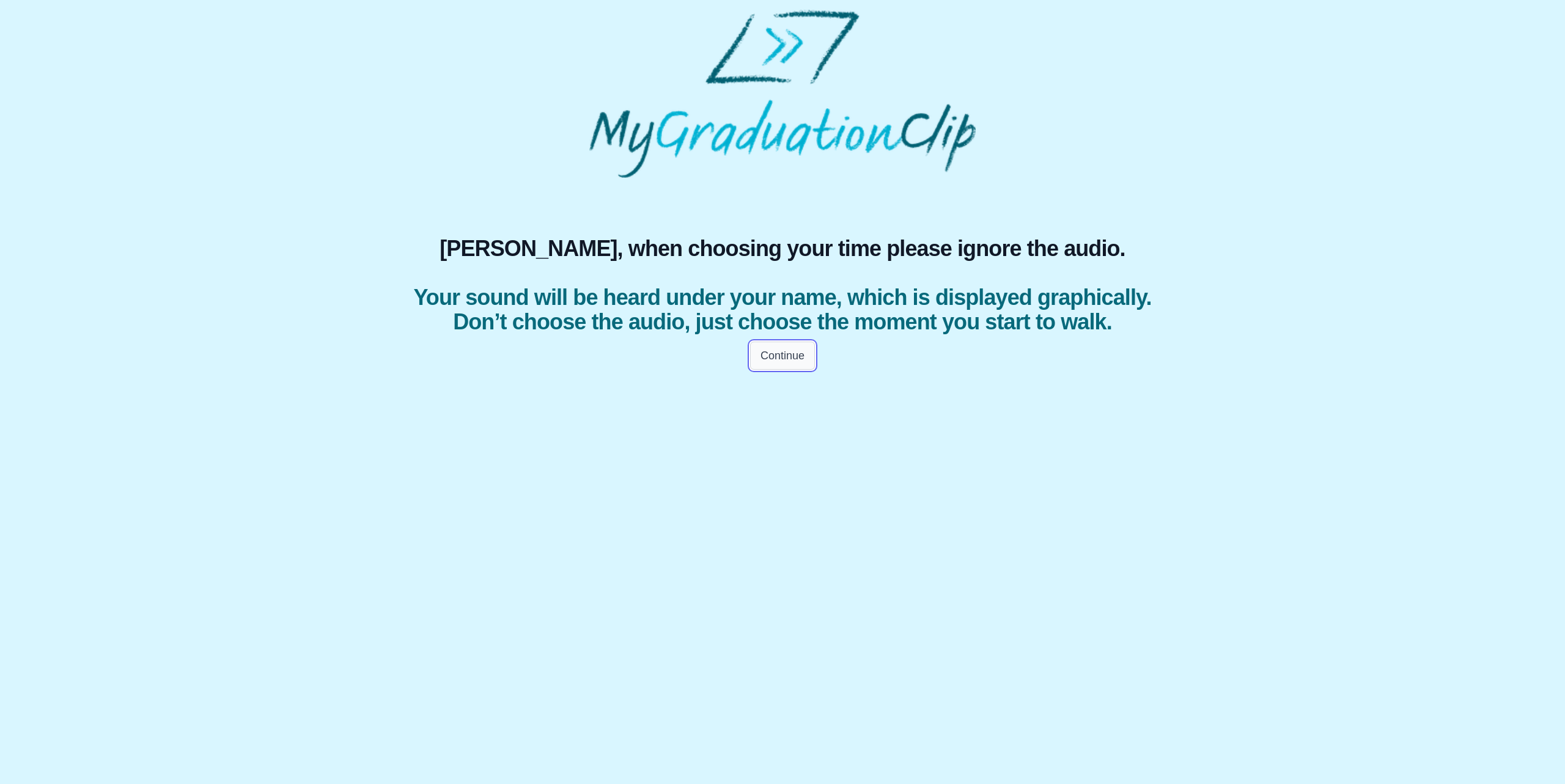
click at [781, 370] on button "Continue" at bounding box center [783, 356] width 65 height 28
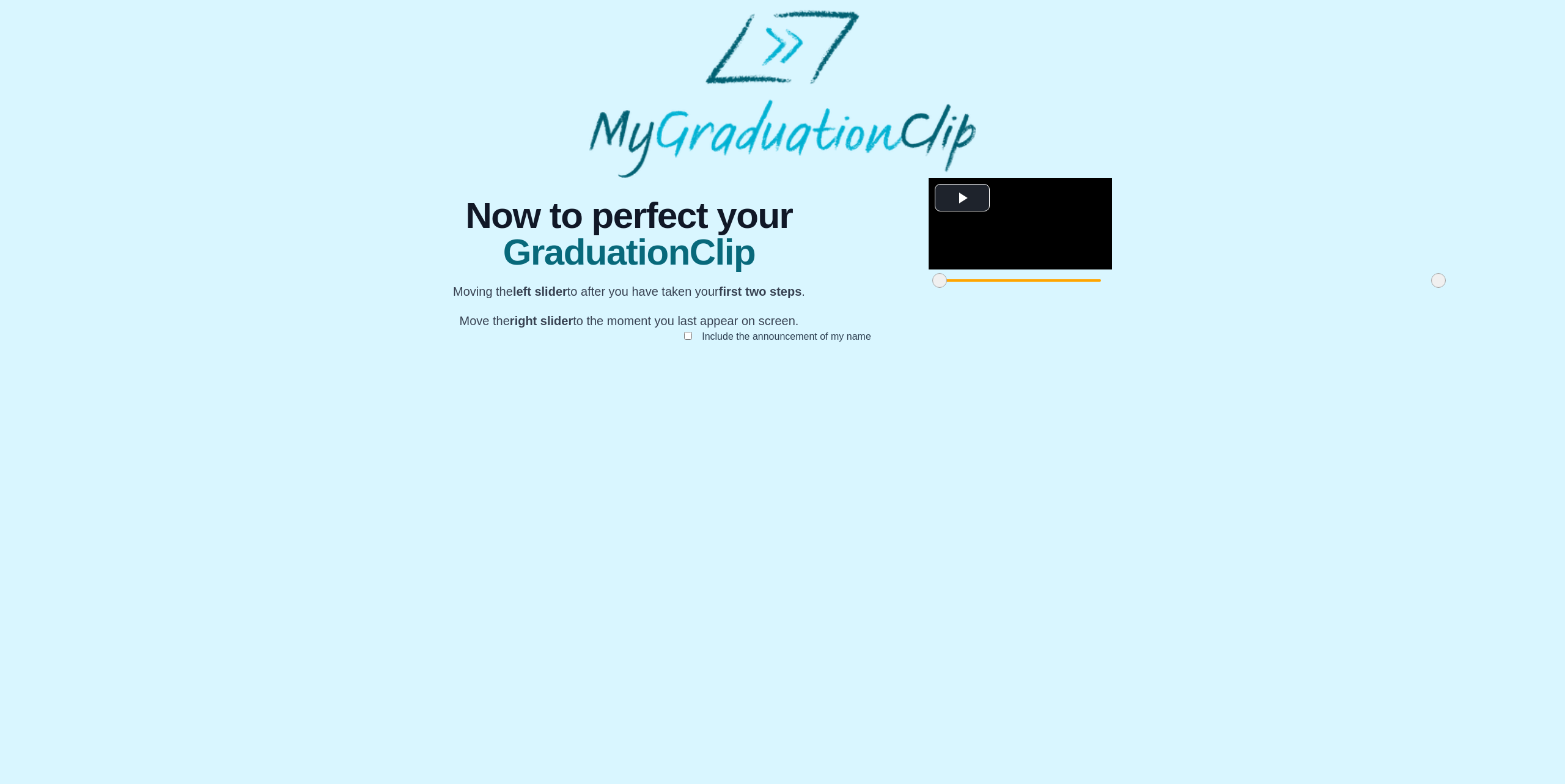
drag, startPoint x: 1031, startPoint y: 638, endPoint x: 1038, endPoint y: 637, distance: 7.1
click at [1431, 288] on span at bounding box center [1438, 280] width 14 height 14
drag, startPoint x: 539, startPoint y: 633, endPoint x: 786, endPoint y: 636, distance: 247.0
click at [1180, 288] on span at bounding box center [1187, 280] width 14 height 14
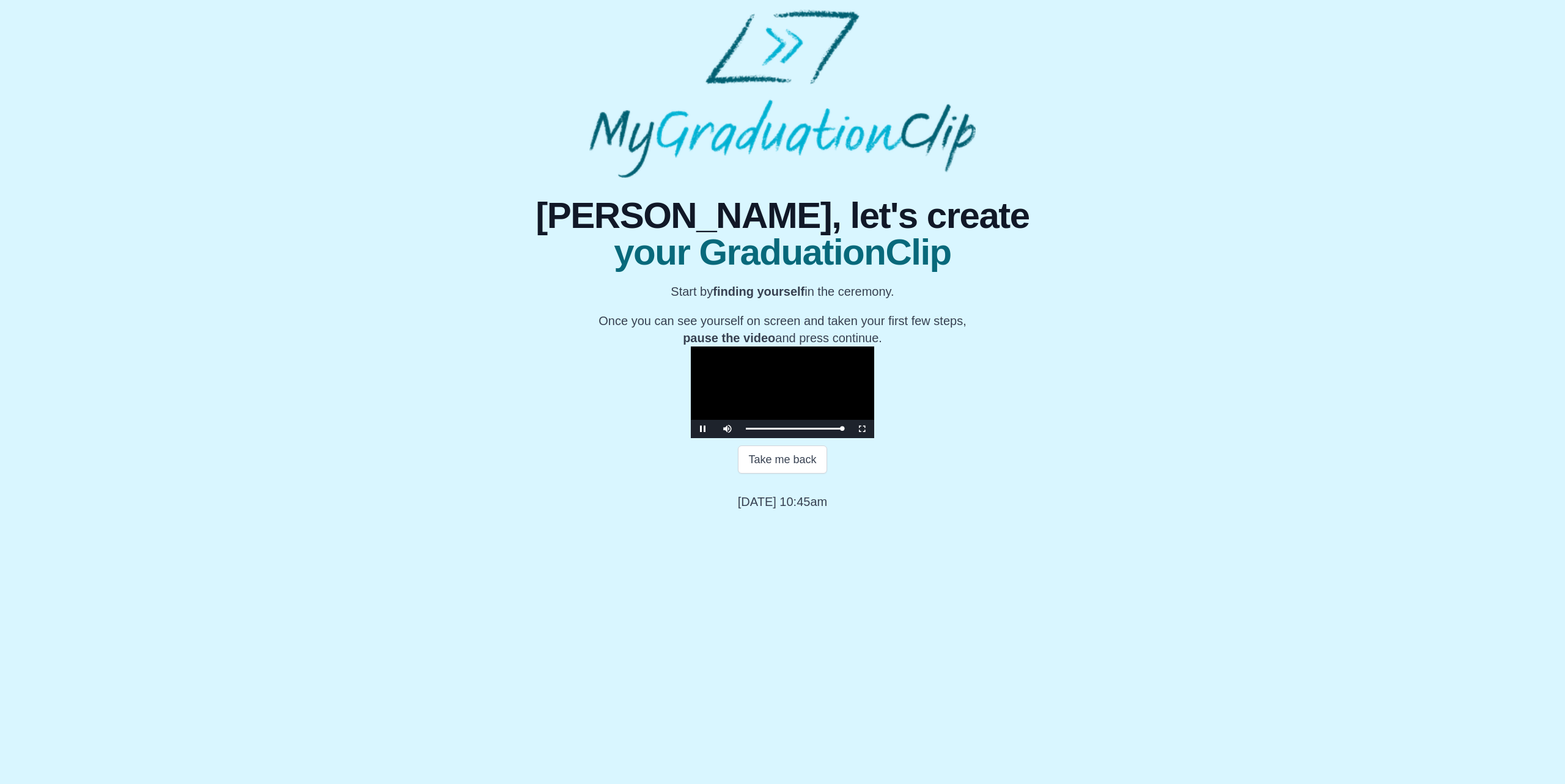
click at [846, 438] on video "Video Player" at bounding box center [782, 392] width 184 height 91
click at [794, 474] on button "Take me back" at bounding box center [782, 459] width 89 height 28
click at [874, 438] on video "Video Player" at bounding box center [782, 392] width 184 height 91
click at [783, 516] on button "Continue" at bounding box center [783, 502] width 65 height 28
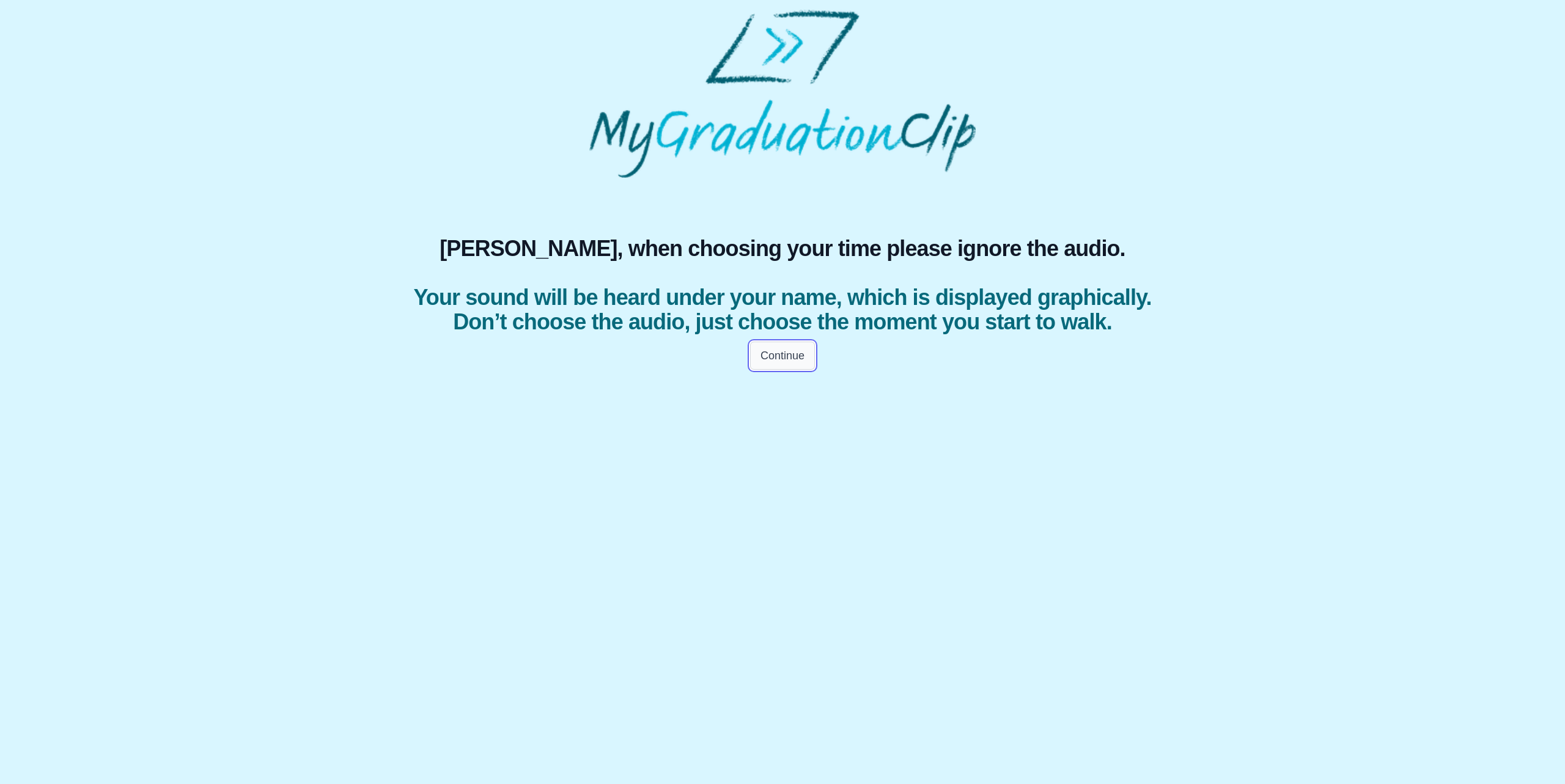
click at [789, 370] on button "Continue" at bounding box center [783, 356] width 65 height 28
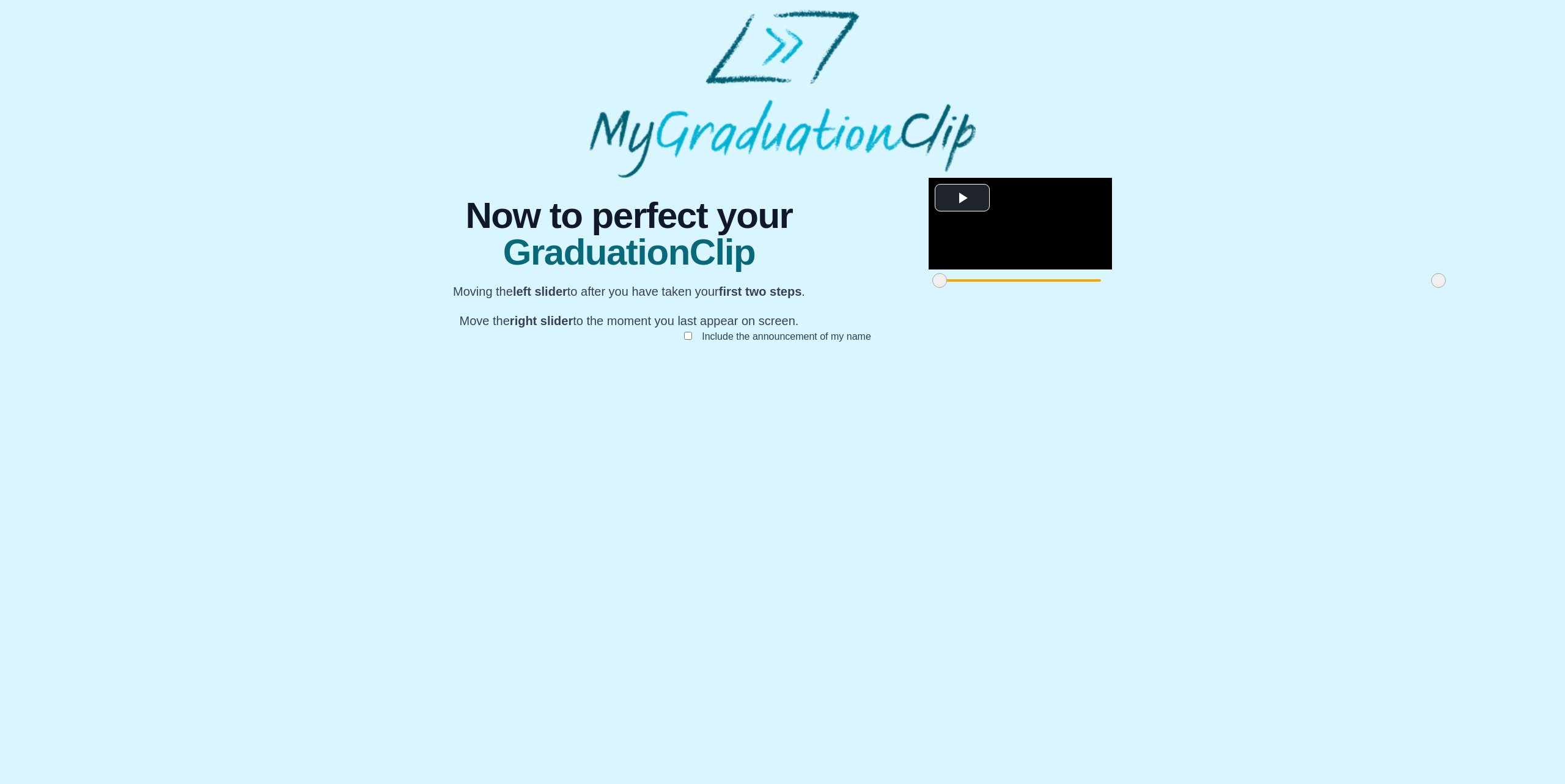
drag, startPoint x: 535, startPoint y: 634, endPoint x: 512, endPoint y: 630, distance: 23.3
click at [512, 367] on div "**********" at bounding box center [782, 272] width 783 height 189
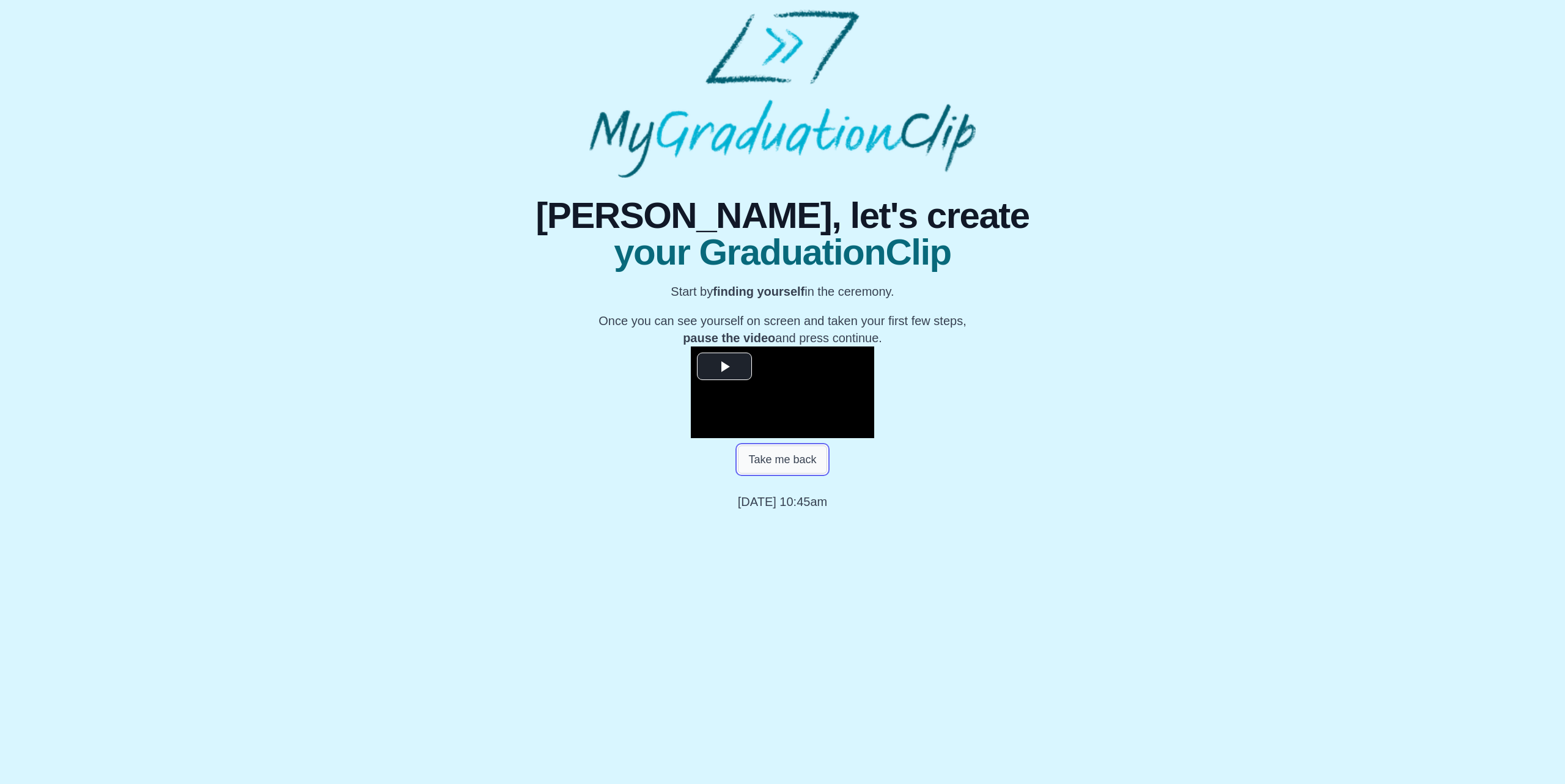
click at [799, 474] on button "Take me back" at bounding box center [782, 459] width 89 height 28
click at [874, 438] on video "Video Player" at bounding box center [782, 392] width 184 height 91
click at [842, 431] on div "53:27 Progress : 0%" at bounding box center [794, 428] width 96 height 3
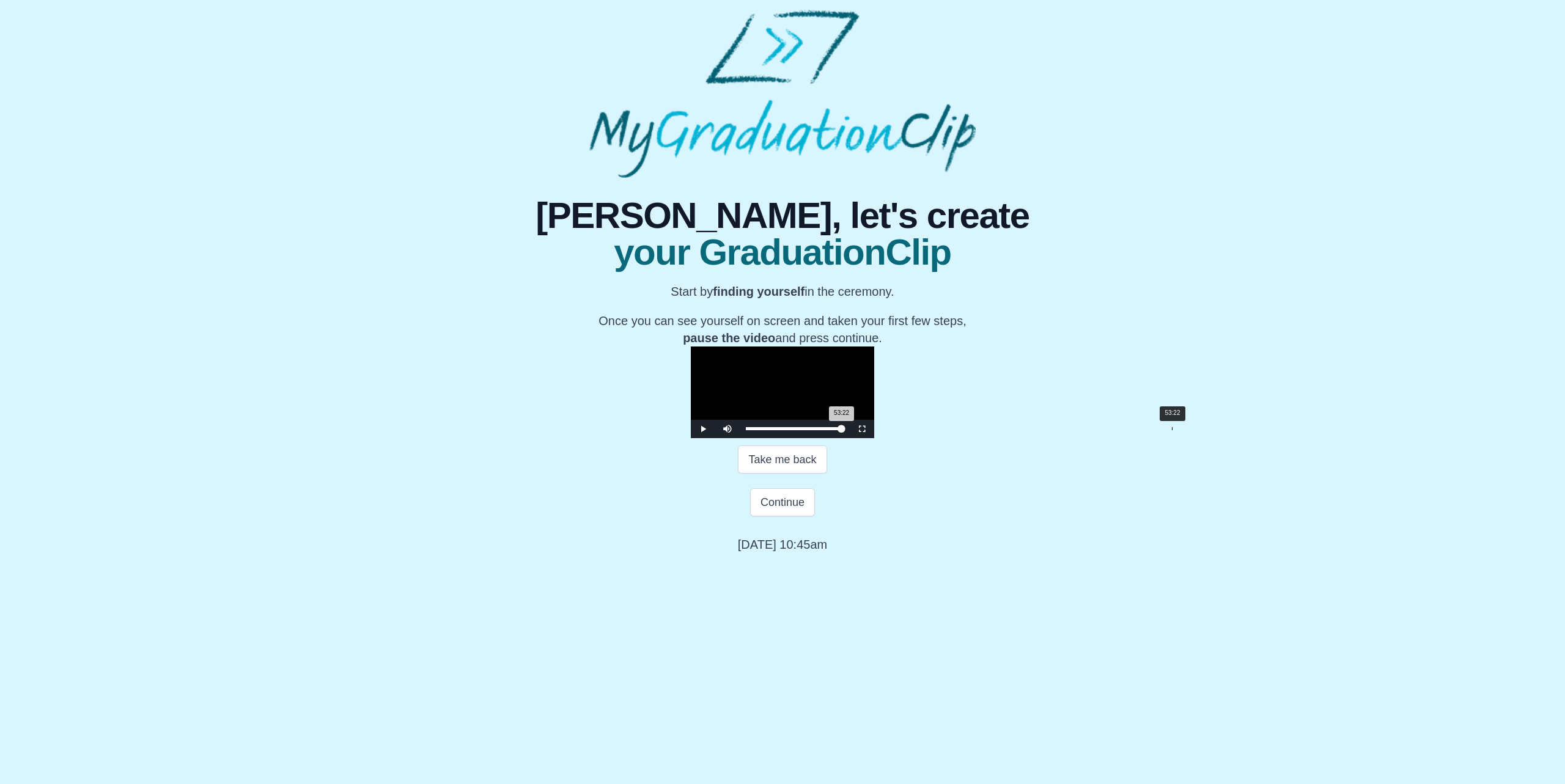
click at [842, 431] on div "53:22 Progress : 0%" at bounding box center [794, 428] width 96 height 3
click at [799, 516] on button "Continue" at bounding box center [783, 502] width 65 height 28
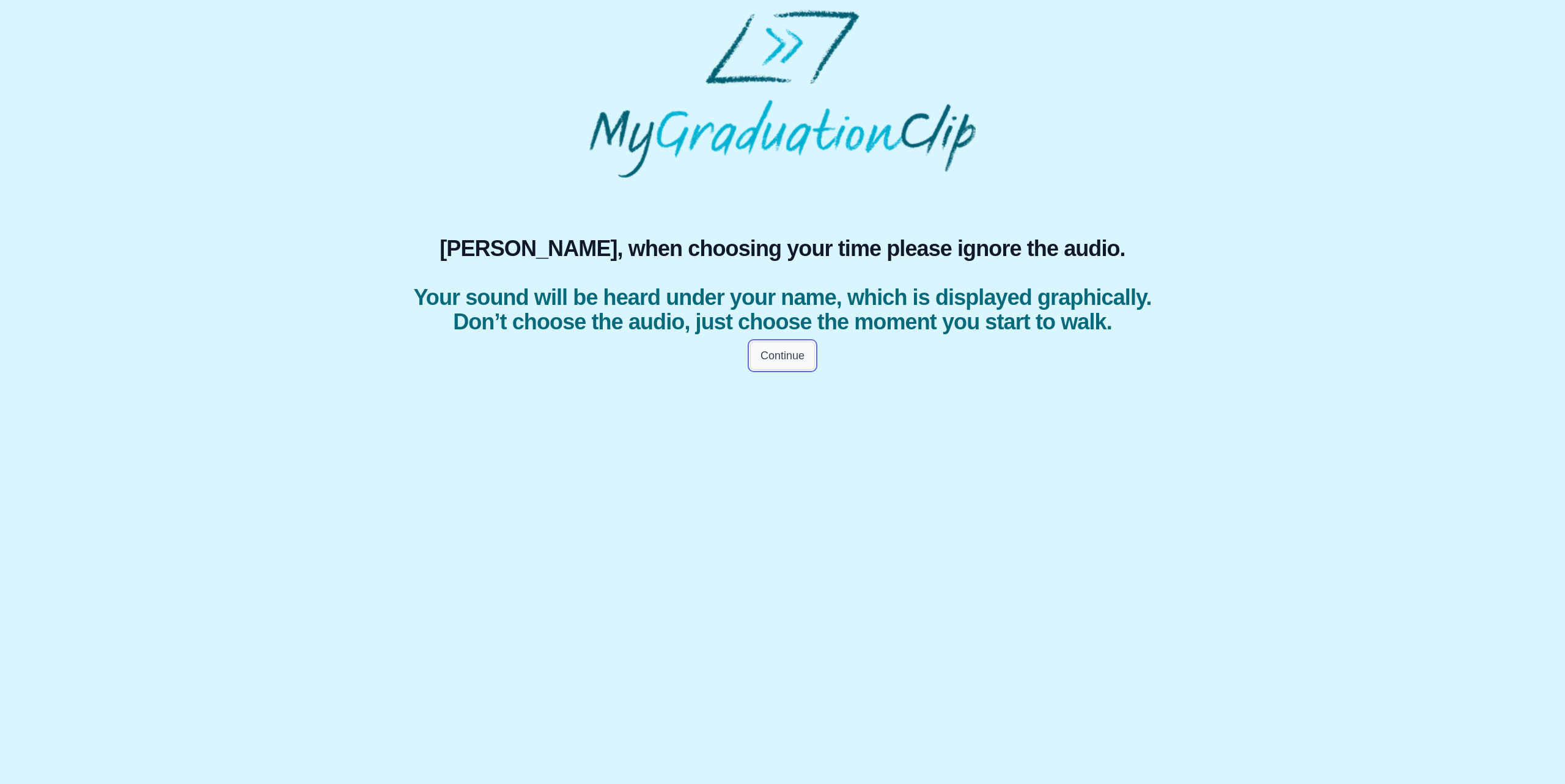
click at [801, 370] on button "Continue" at bounding box center [783, 356] width 65 height 28
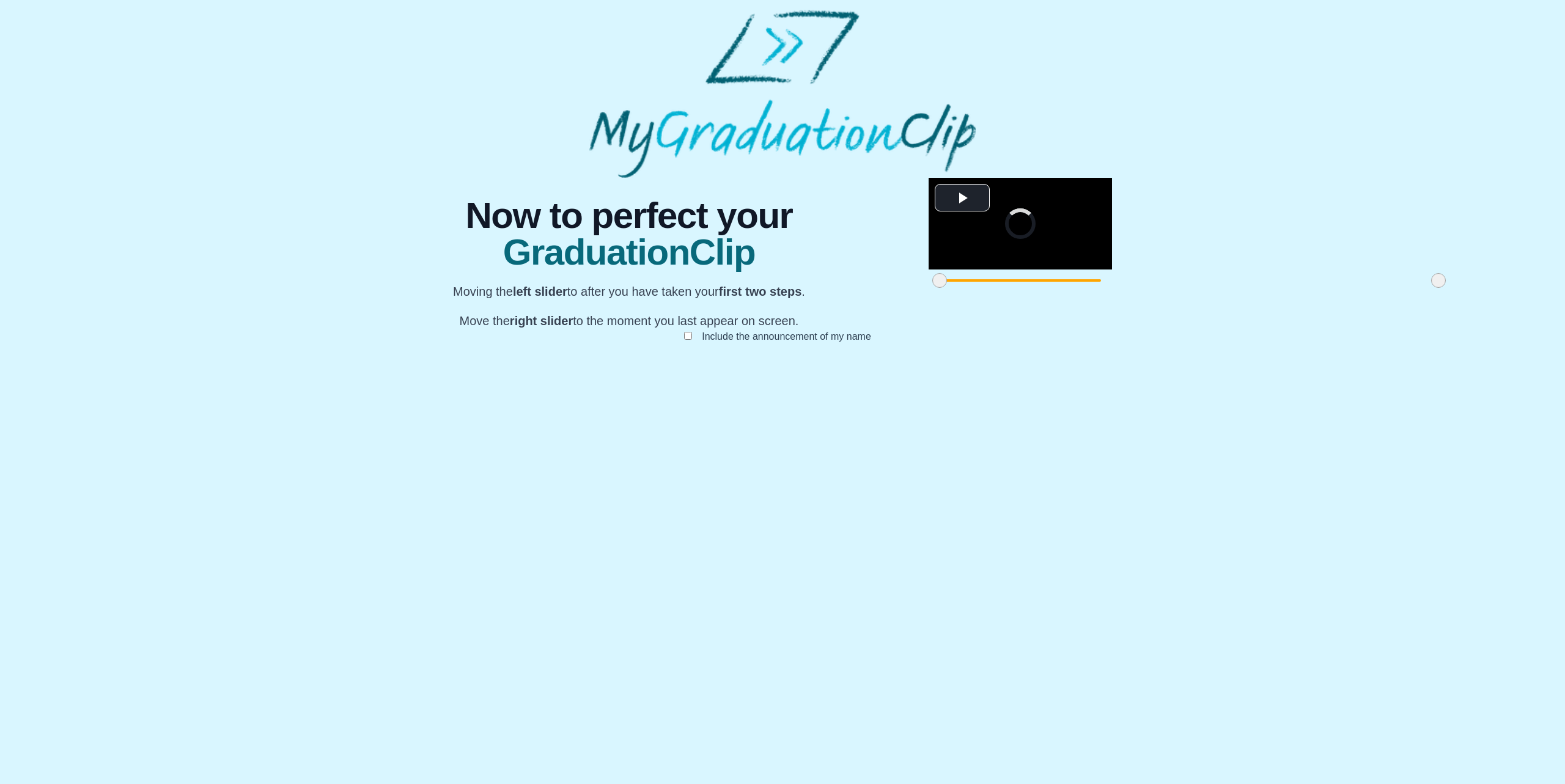
drag, startPoint x: 537, startPoint y: 635, endPoint x: 526, endPoint y: 623, distance: 16.3
click at [928, 292] on div at bounding box center [939, 280] width 22 height 22
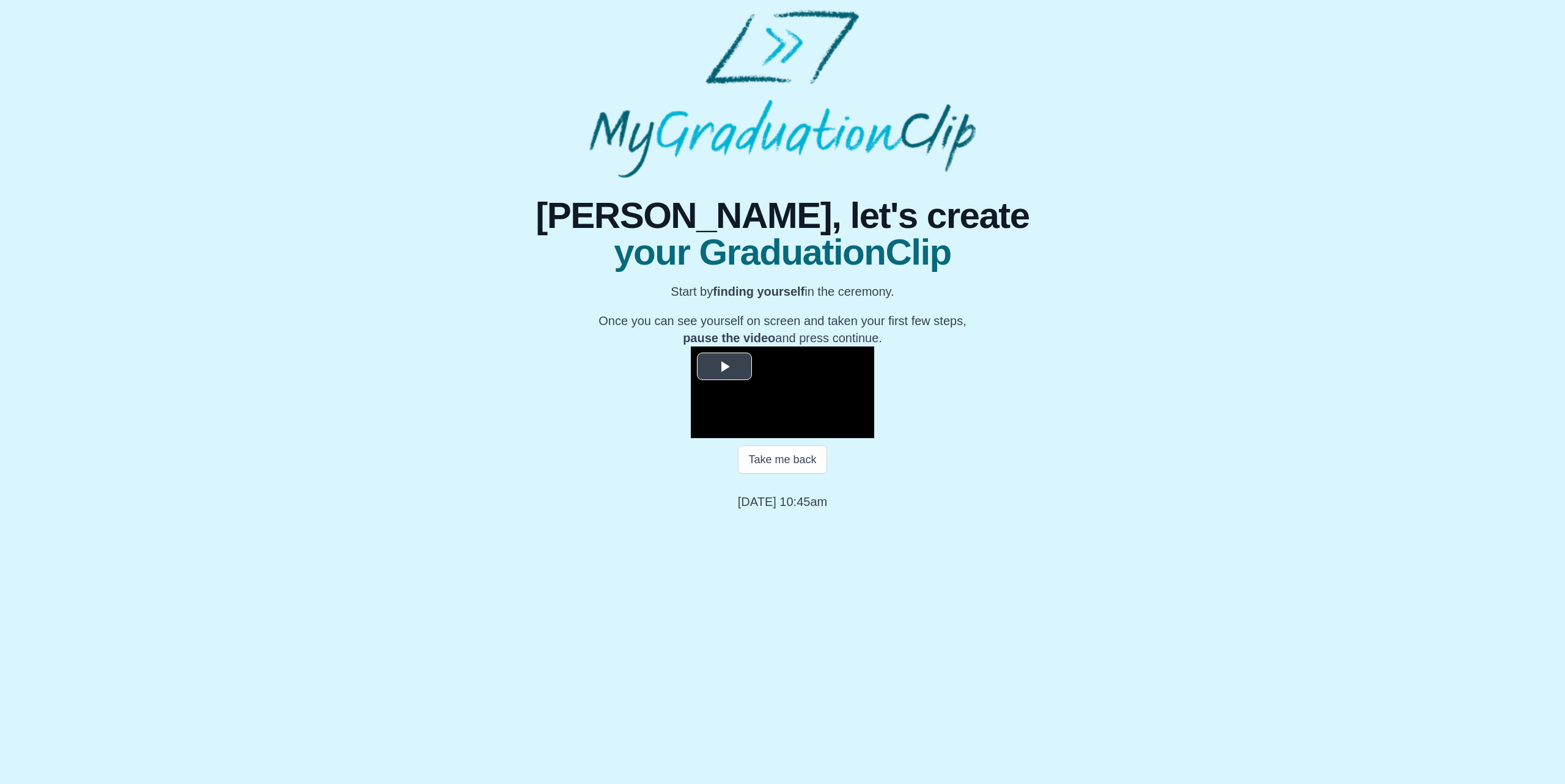
click at [725, 366] on span "Video Player" at bounding box center [725, 366] width 0 height 0
click at [821, 474] on button "Take me back" at bounding box center [782, 459] width 89 height 28
click at [810, 474] on button "Take me back" at bounding box center [782, 459] width 89 height 28
click at [842, 431] on div "53:24 Progress : 0%" at bounding box center [794, 428] width 96 height 3
click at [841, 431] on div "53:16 Progress : 0%" at bounding box center [794, 428] width 95 height 3
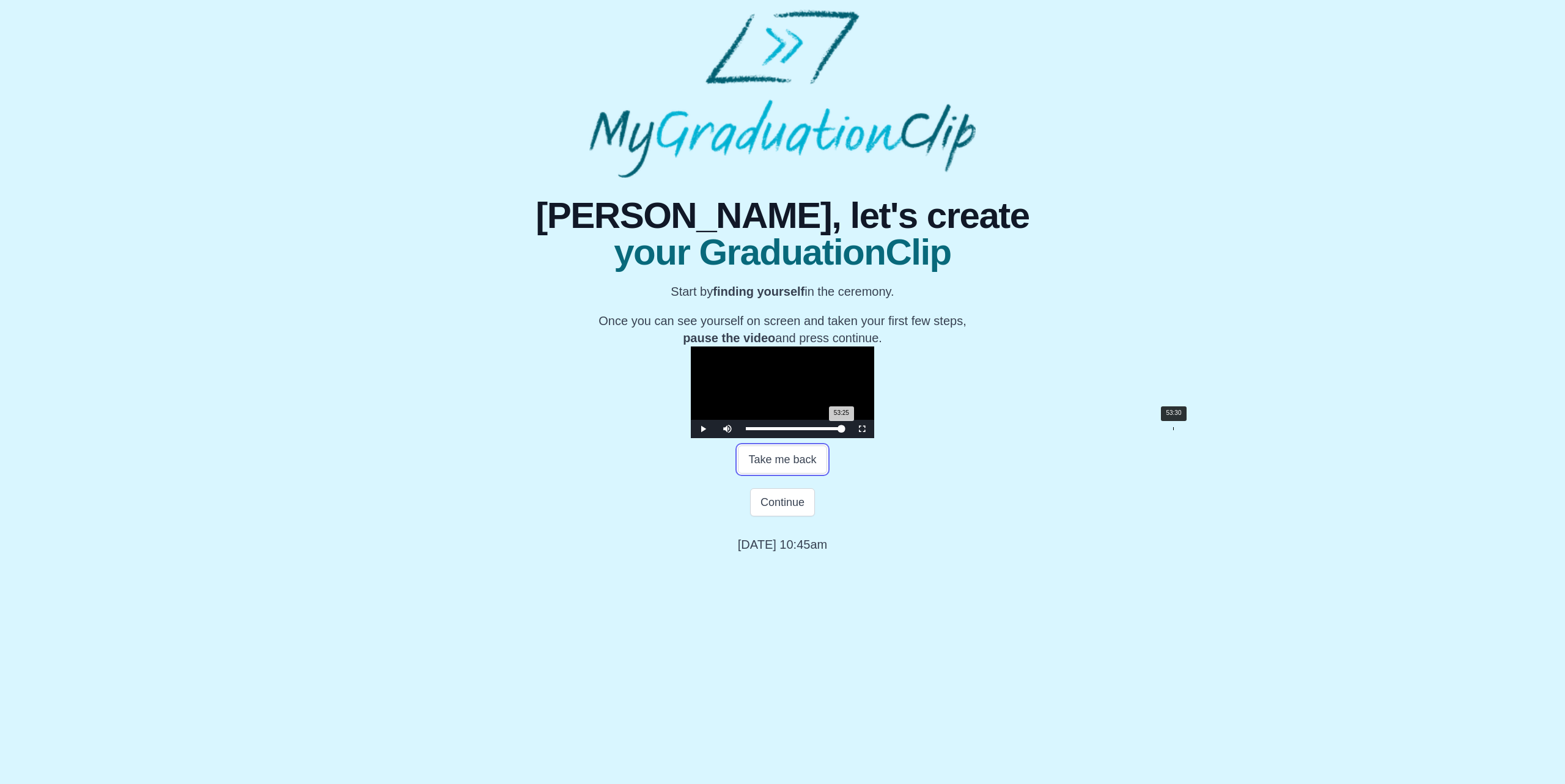
click at [841, 431] on div "53:25 Progress : 0%" at bounding box center [794, 428] width 95 height 3
click at [799, 516] on button "Continue" at bounding box center [783, 502] width 65 height 28
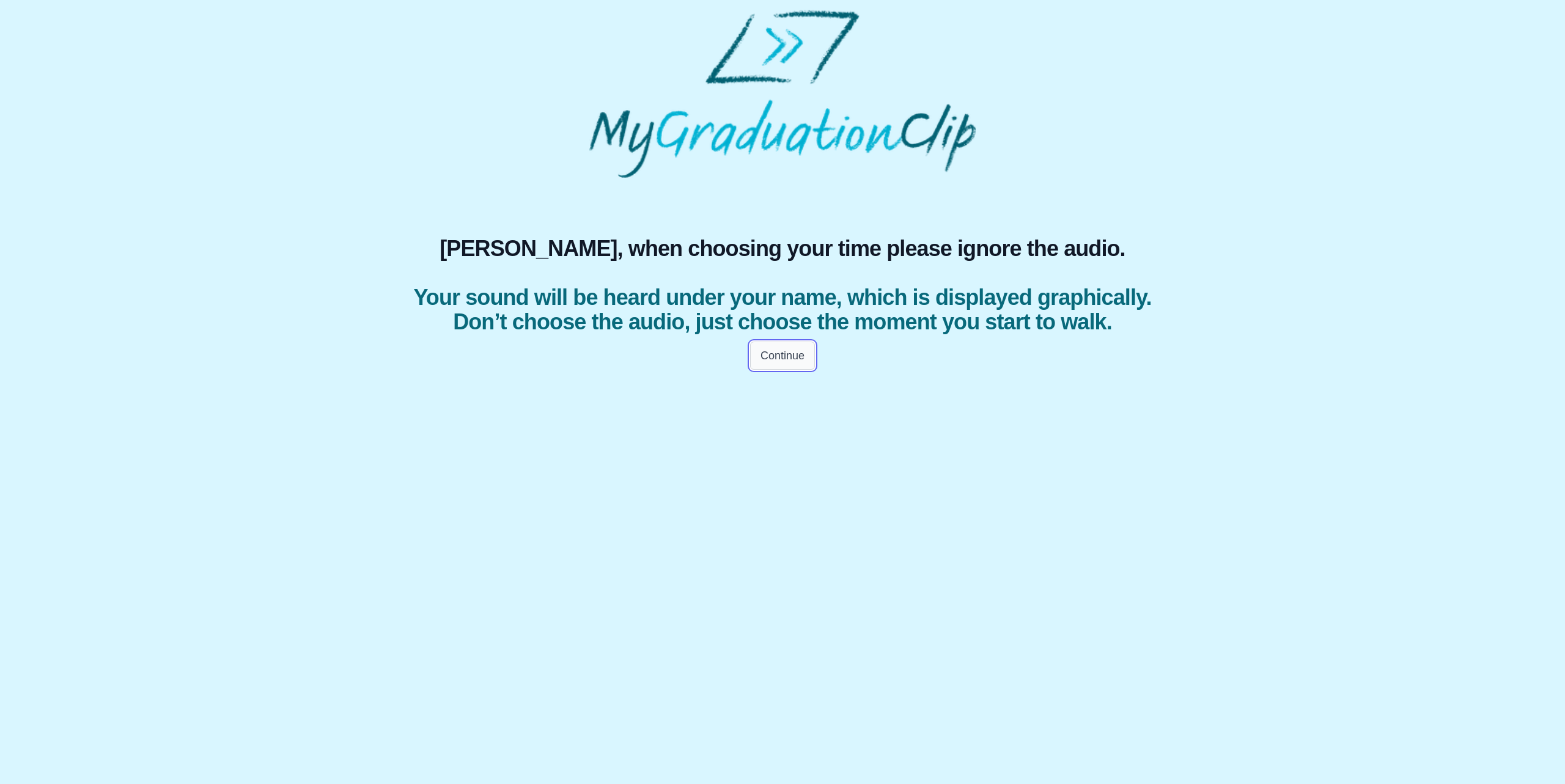
click at [778, 370] on button "Continue" at bounding box center [783, 356] width 65 height 28
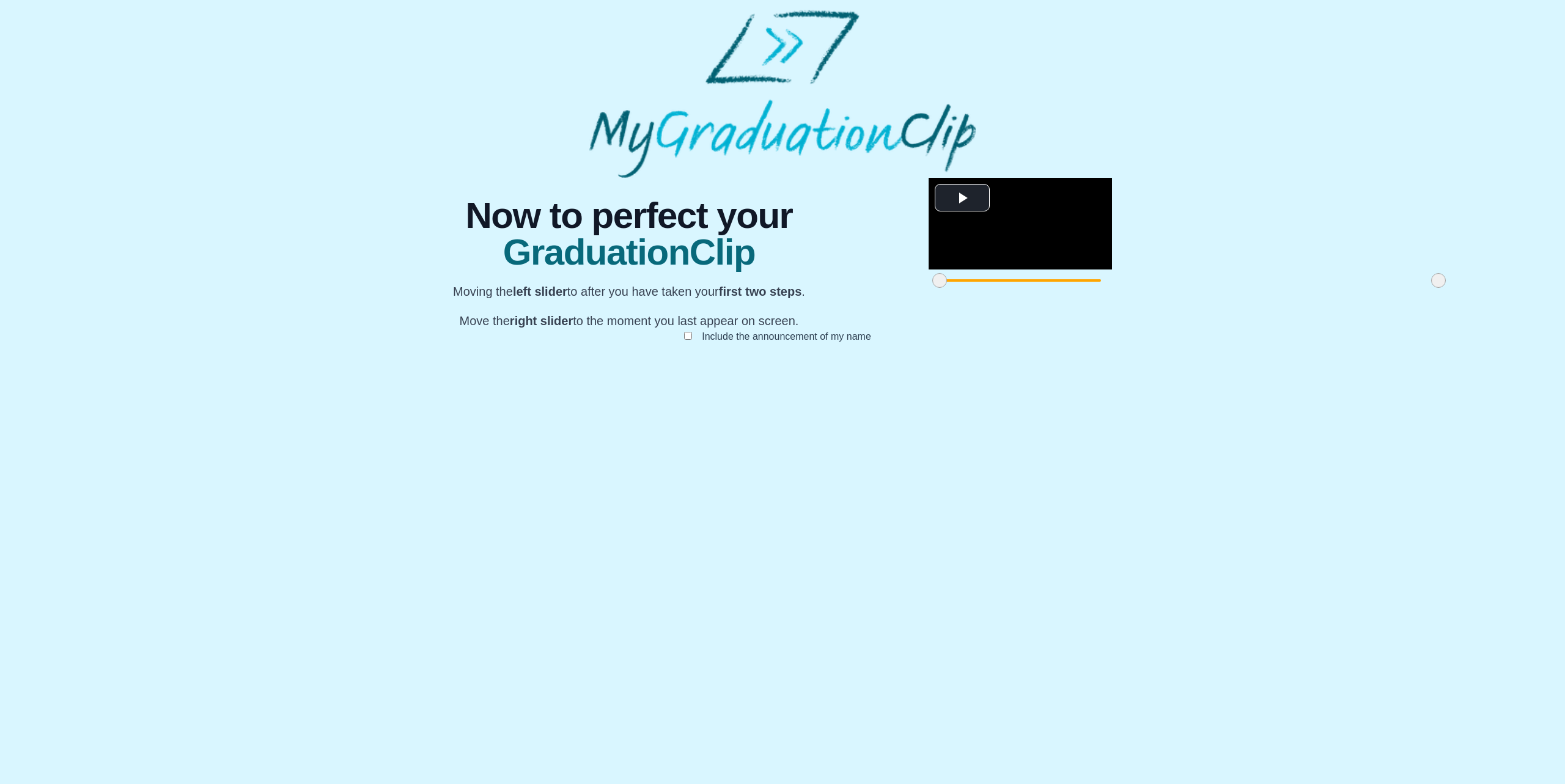
drag, startPoint x: 1027, startPoint y: 632, endPoint x: 1041, endPoint y: 633, distance: 14.0
click at [1427, 292] on div at bounding box center [1438, 280] width 22 height 22
drag, startPoint x: 536, startPoint y: 633, endPoint x: 525, endPoint y: 633, distance: 11.0
click at [928, 292] on div at bounding box center [939, 280] width 22 height 22
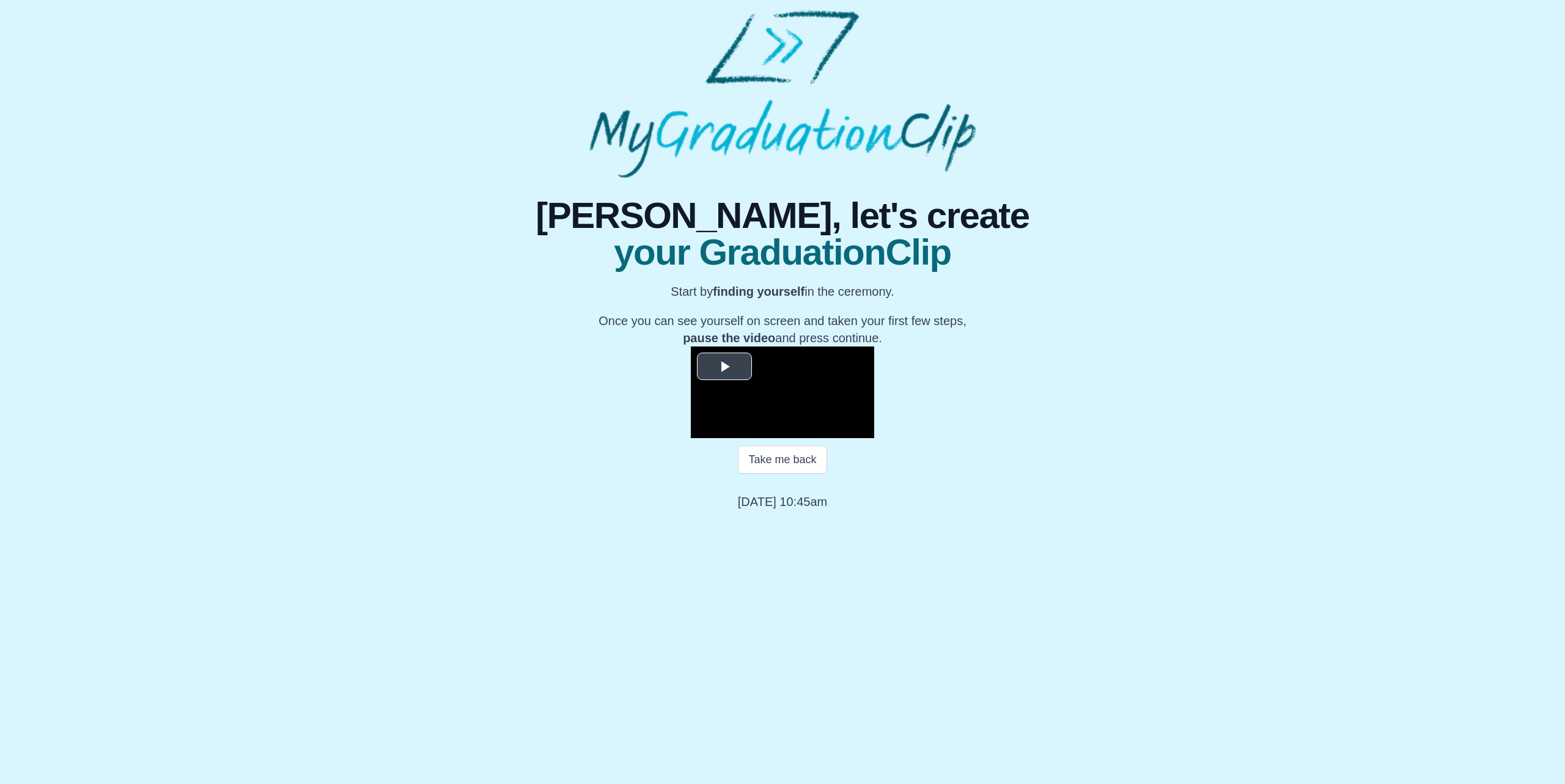
click at [725, 366] on span "Video Player" at bounding box center [725, 366] width 0 height 0
click at [841, 431] on div "53:16 Progress : 0%" at bounding box center [794, 428] width 95 height 3
click at [841, 431] on div "53:17 Progress : 0%" at bounding box center [794, 428] width 95 height 3
click at [841, 431] on div "53:16 Progress : 0%" at bounding box center [794, 428] width 95 height 3
click at [842, 431] on div "53:35 Progress : 0%" at bounding box center [794, 428] width 96 height 3
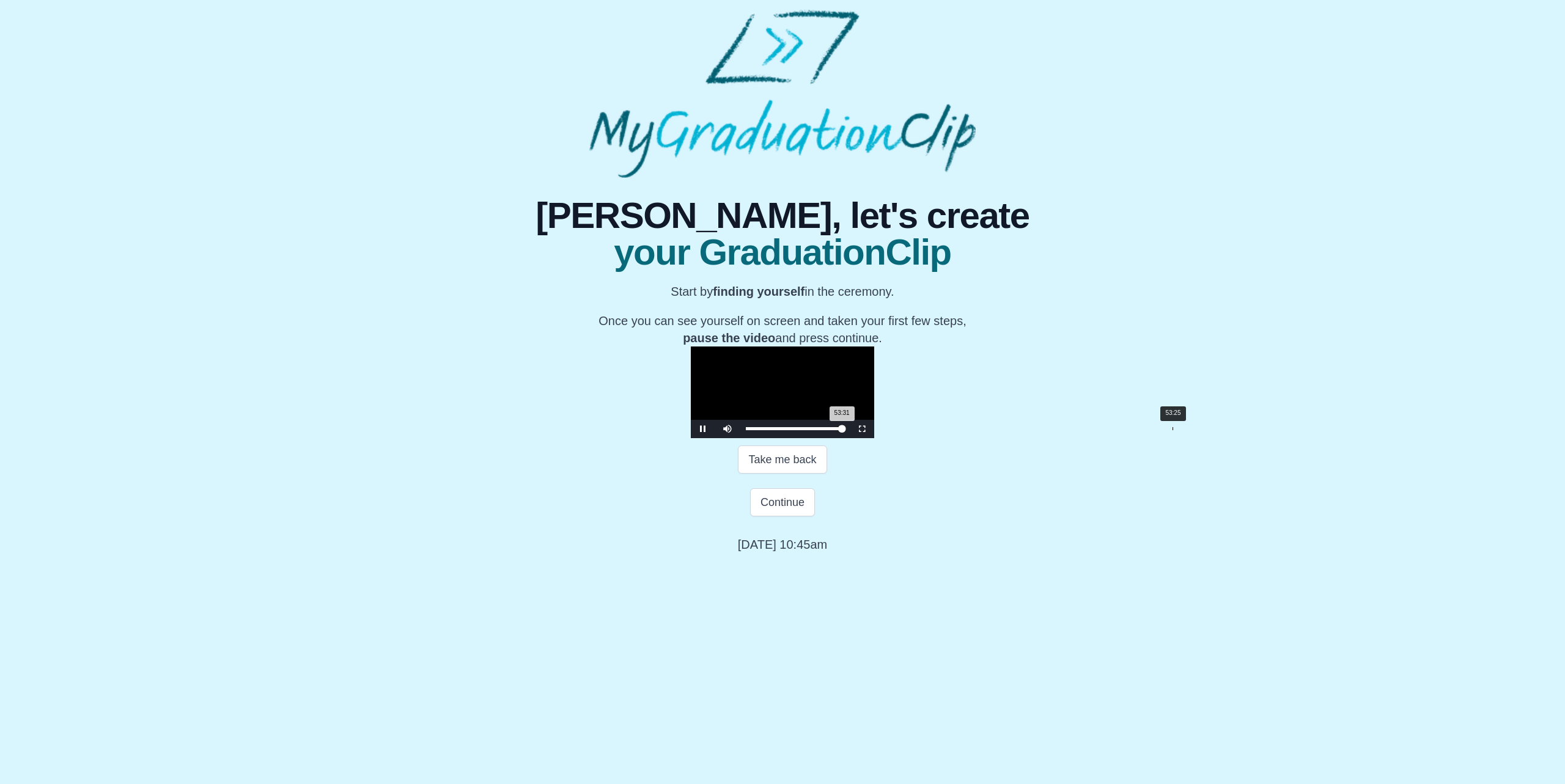
click at [842, 431] on div "53:31 Progress : 0%" at bounding box center [794, 428] width 96 height 3
click at [789, 438] on video "Video Player" at bounding box center [782, 392] width 184 height 91
click at [784, 516] on button "Continue" at bounding box center [783, 502] width 65 height 28
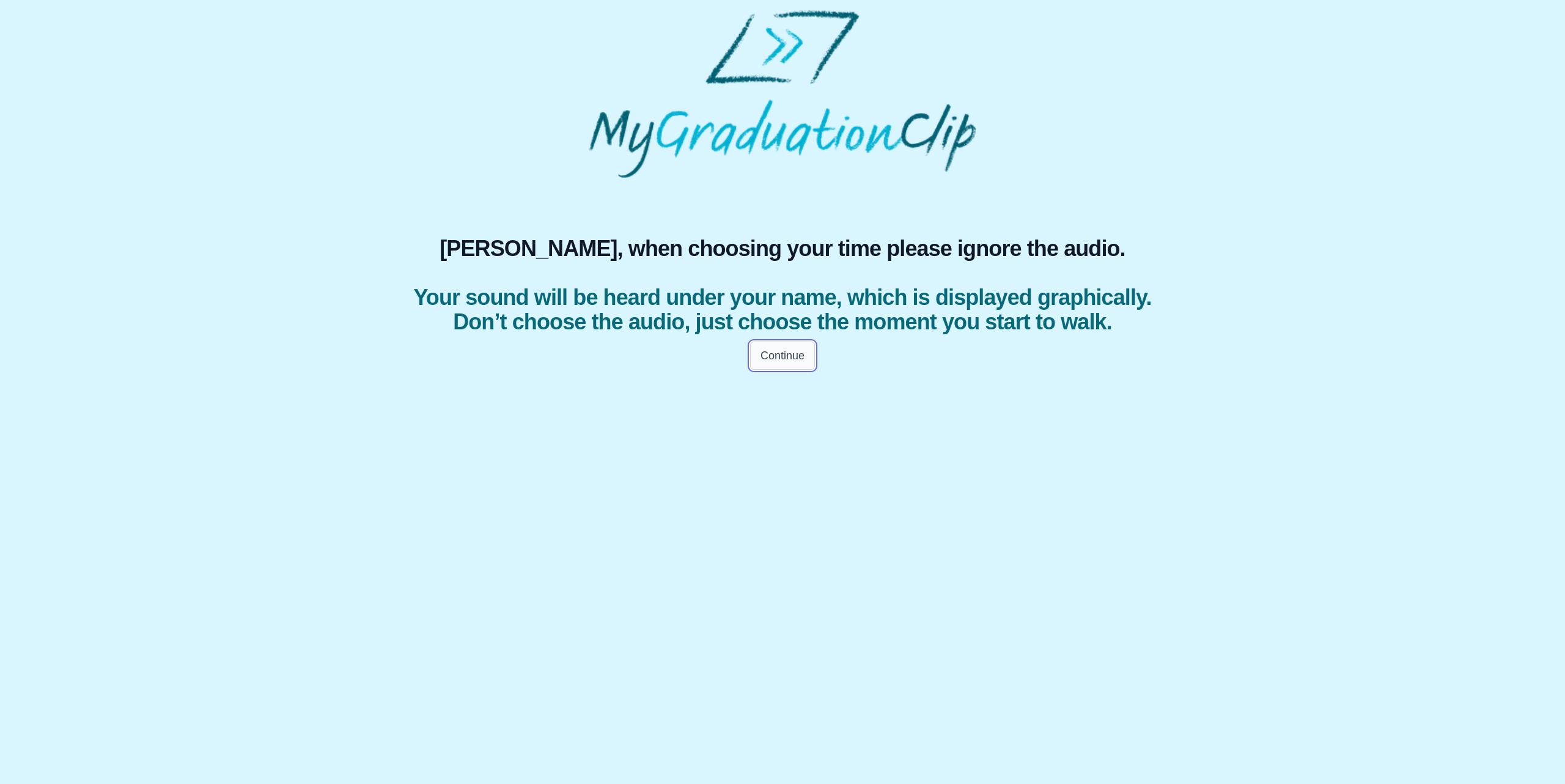
click at [799, 370] on button "Continue" at bounding box center [783, 356] width 65 height 28
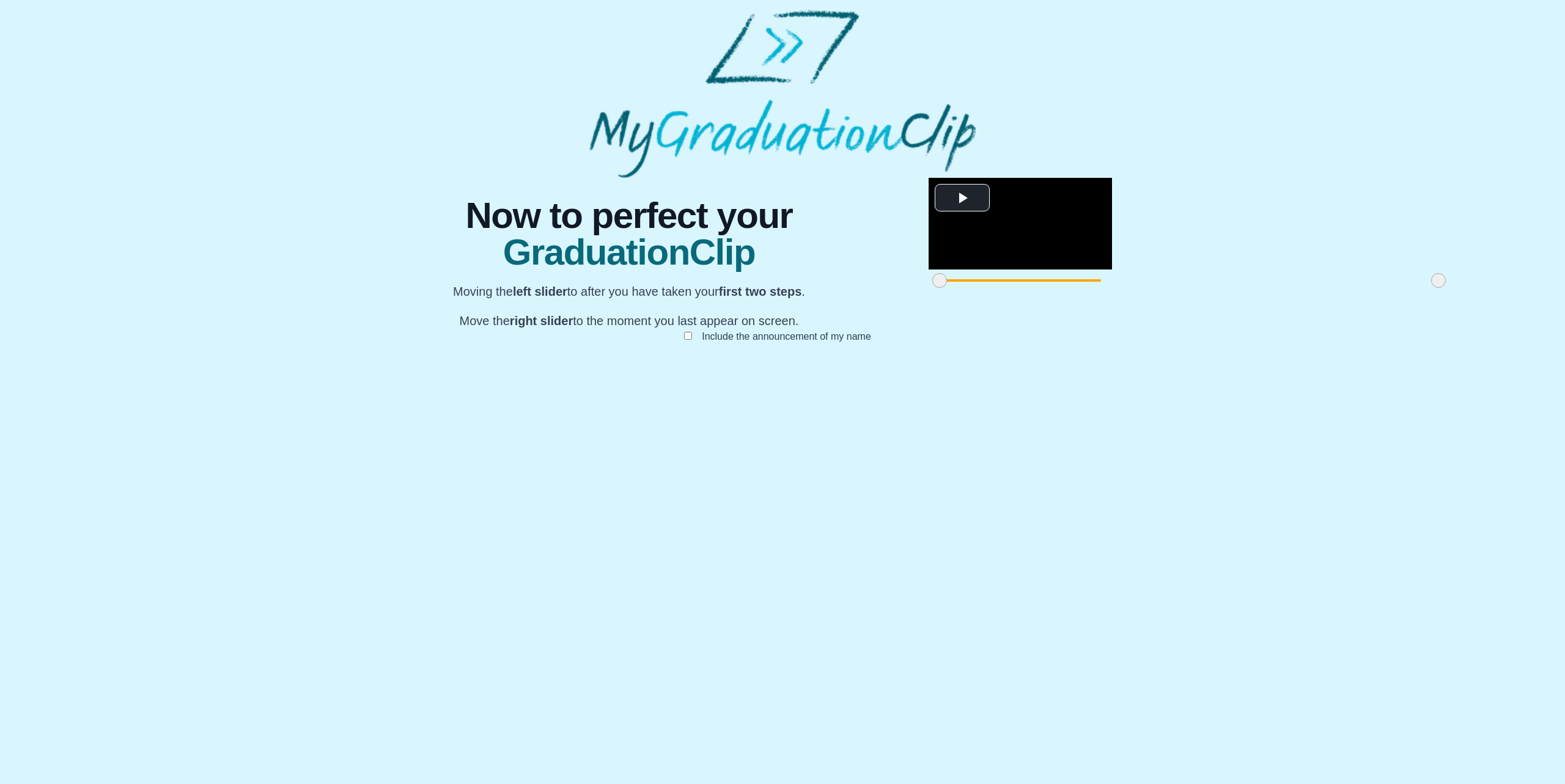
drag, startPoint x: 1031, startPoint y: 636, endPoint x: 1039, endPoint y: 635, distance: 8.1
click at [1427, 292] on div at bounding box center [1438, 280] width 22 height 22
drag, startPoint x: 538, startPoint y: 633, endPoint x: 462, endPoint y: 631, distance: 76.0
click at [462, 367] on div "**********" at bounding box center [782, 272] width 783 height 189
drag, startPoint x: 1030, startPoint y: 630, endPoint x: 1045, endPoint y: 631, distance: 15.0
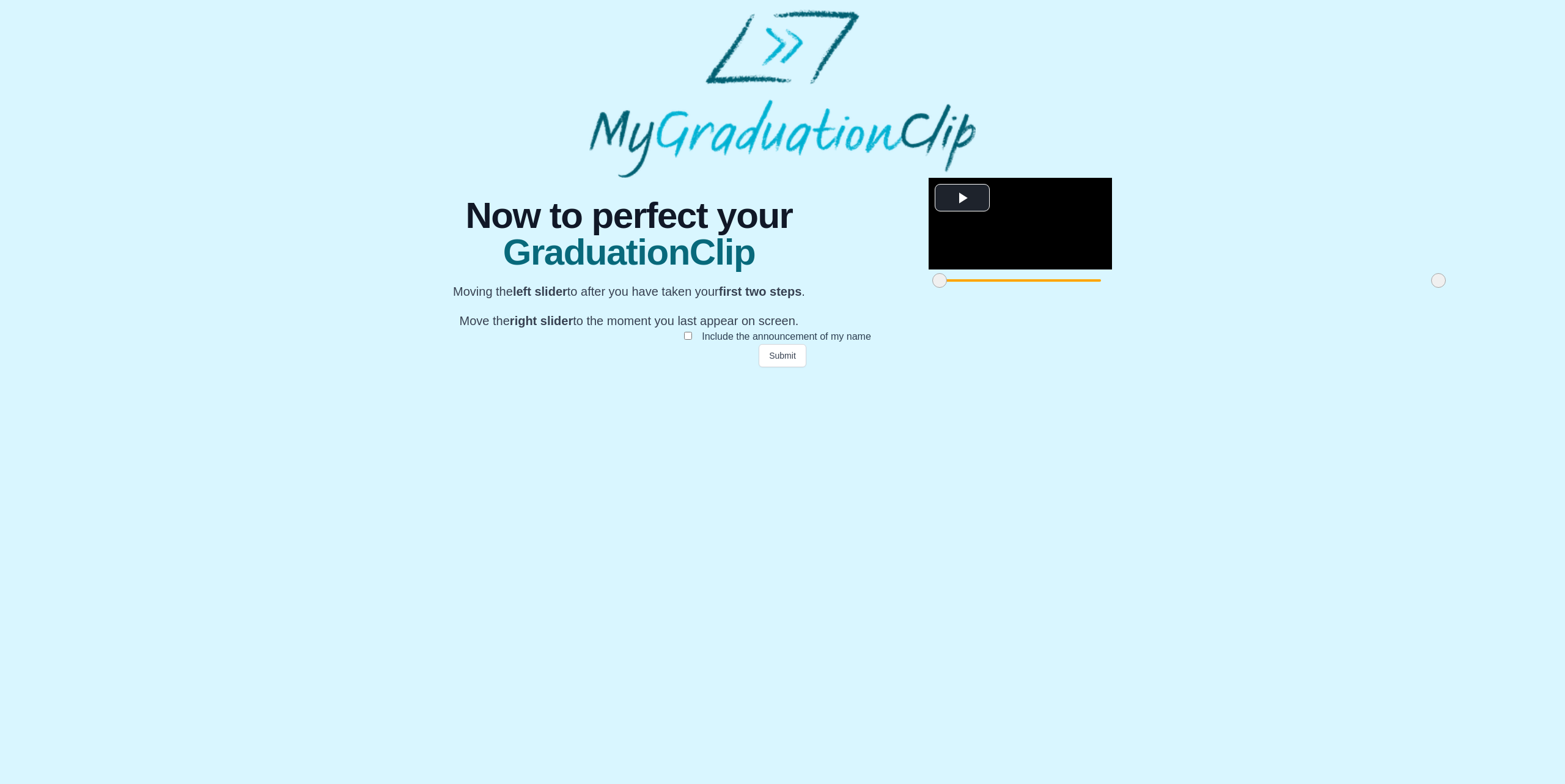
click at [1045, 367] on div "**********" at bounding box center [782, 272] width 783 height 189
click at [962, 197] on span "Video Player" at bounding box center [962, 197] width 0 height 0
drag, startPoint x: 1026, startPoint y: 630, endPoint x: 1036, endPoint y: 632, distance: 10.2
click at [1431, 288] on span at bounding box center [1438, 280] width 14 height 14
drag, startPoint x: 536, startPoint y: 634, endPoint x: 508, endPoint y: 629, distance: 28.4
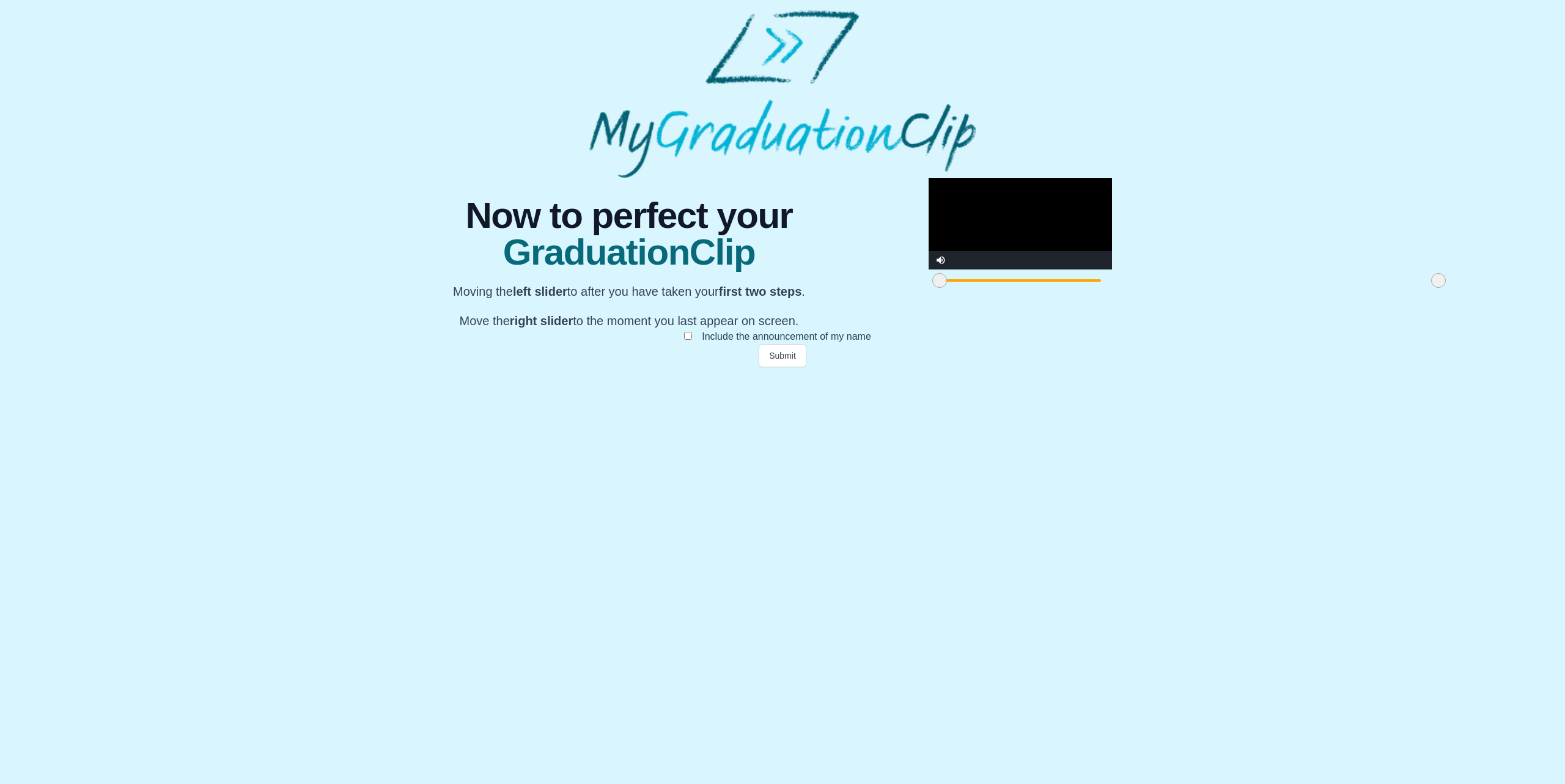
click at [508, 367] on div "**********" at bounding box center [782, 272] width 783 height 189
drag, startPoint x: 1033, startPoint y: 631, endPoint x: 1044, endPoint y: 633, distance: 11.2
click at [1044, 367] on div "**********" at bounding box center [782, 272] width 783 height 189
click at [781, 367] on button "Submit" at bounding box center [782, 356] width 48 height 23
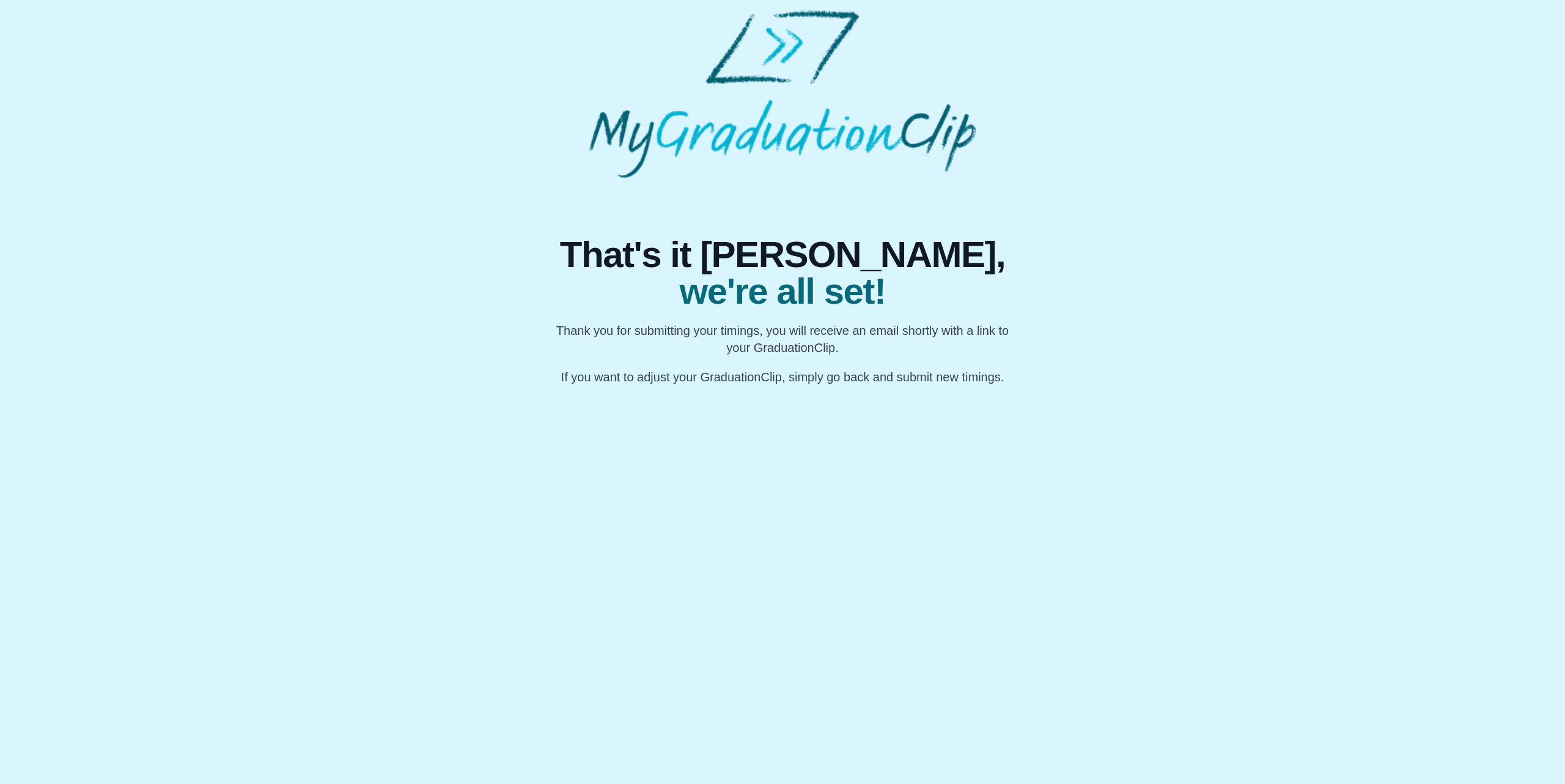
drag, startPoint x: 1046, startPoint y: 630, endPoint x: 823, endPoint y: 671, distance: 226.7
click at [1046, 395] on html "That's it Weilin, we're all set! Thank you for submitting your timings, you wil…" at bounding box center [782, 197] width 1565 height 395
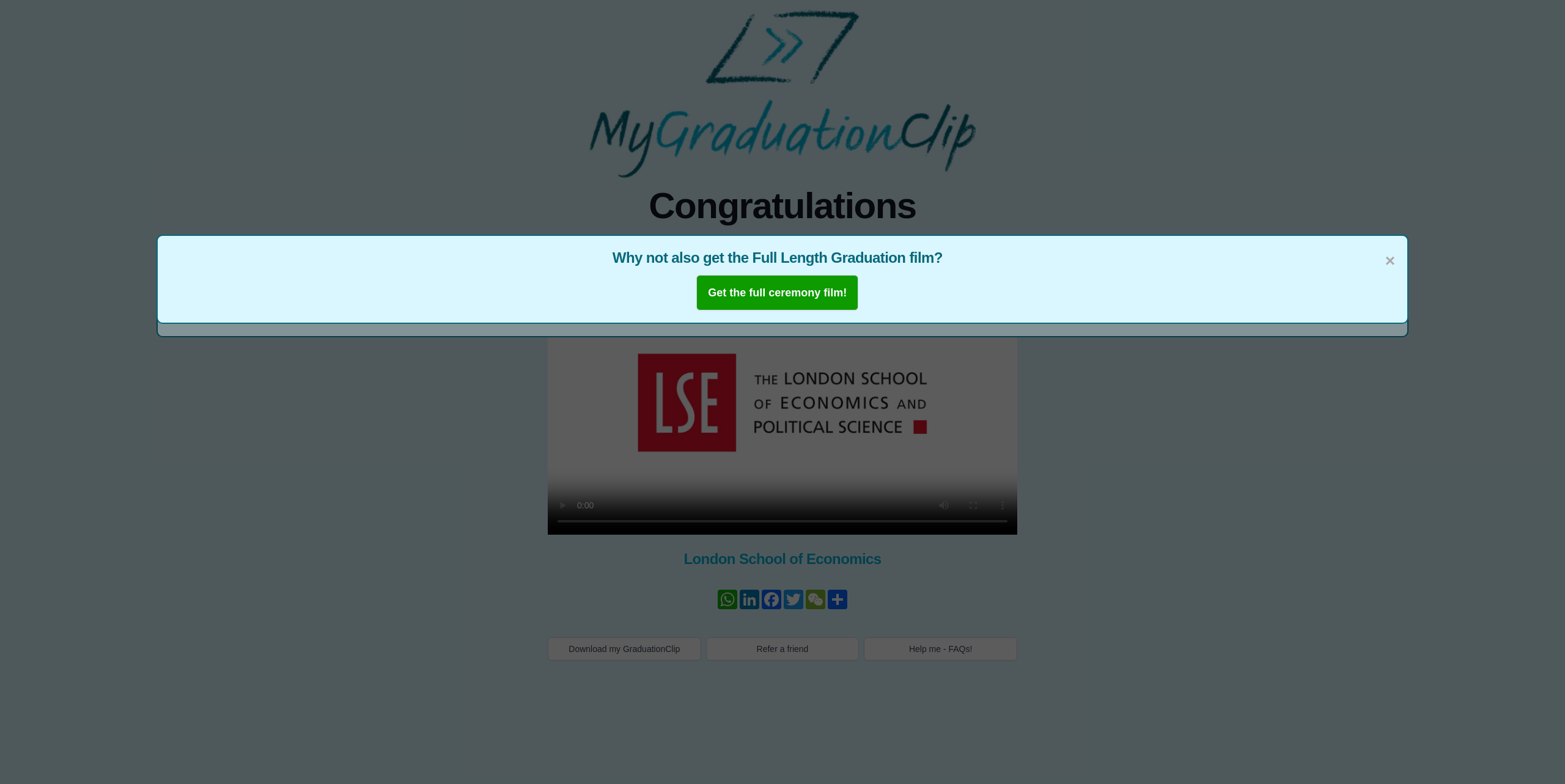
drag, startPoint x: 948, startPoint y: 525, endPoint x: 830, endPoint y: 521, distance: 118.1
click at [830, 521] on div "× Why not also get the Full Length Graduation film? Get the full ceremony film!" at bounding box center [782, 392] width 1565 height 784
click at [1386, 253] on span "×" at bounding box center [1391, 261] width 10 height 26
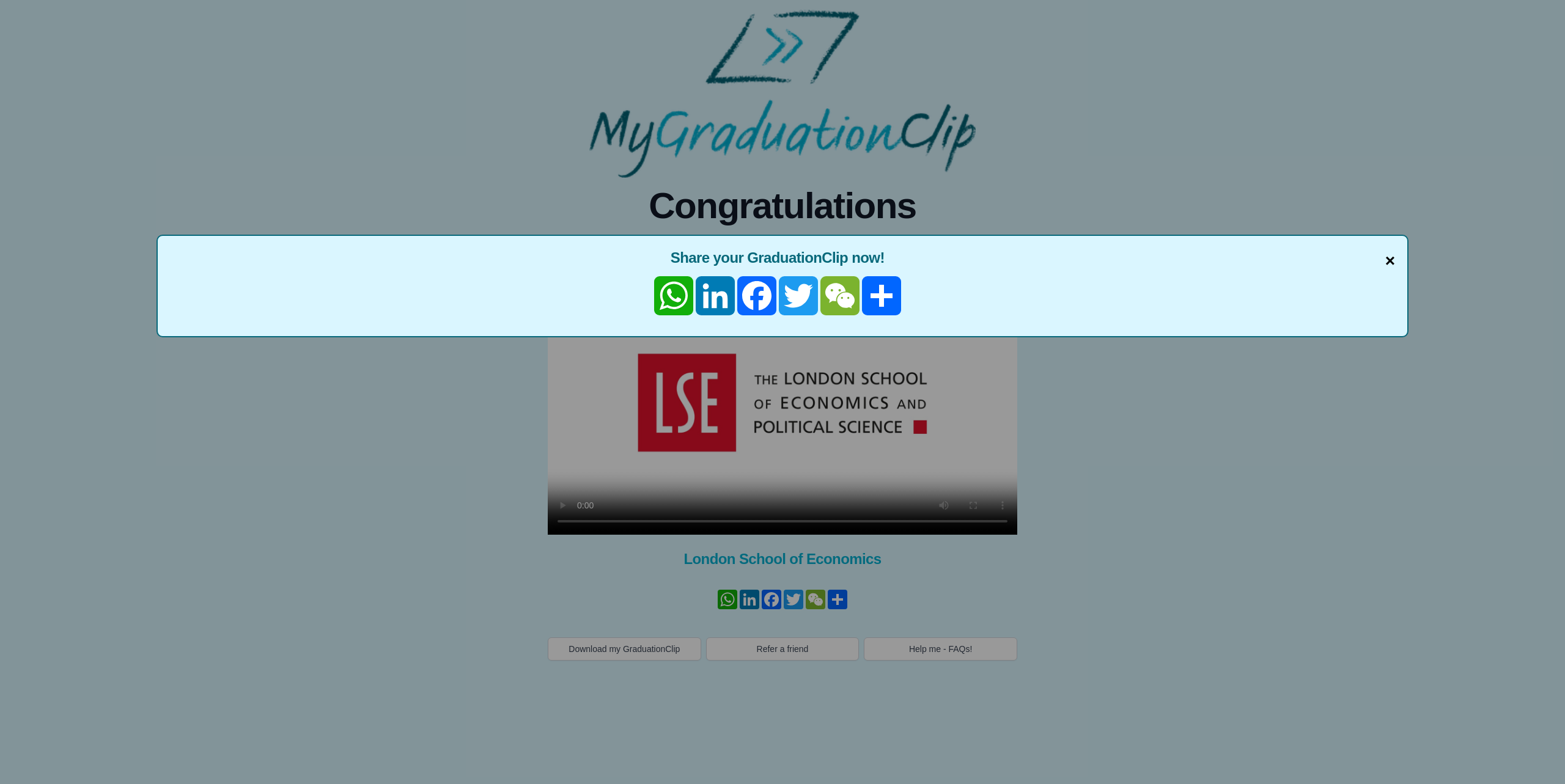
click at [1391, 262] on span "×" at bounding box center [1391, 261] width 10 height 26
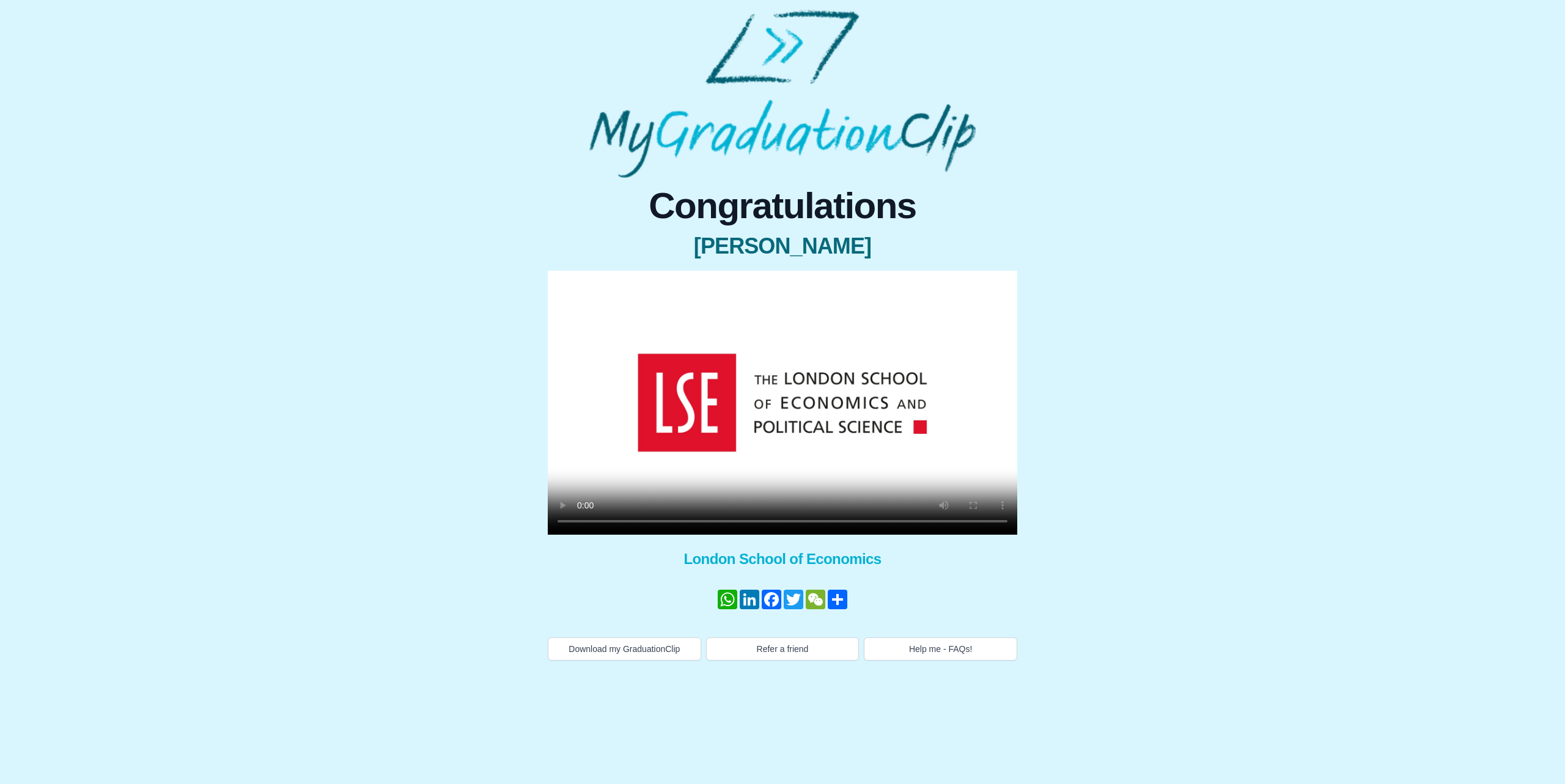
click at [652, 522] on video at bounding box center [783, 402] width 470 height 264
click at [625, 645] on button "Download my GraduationClip" at bounding box center [624, 649] width 153 height 23
